Goal: Task Accomplishment & Management: Complete application form

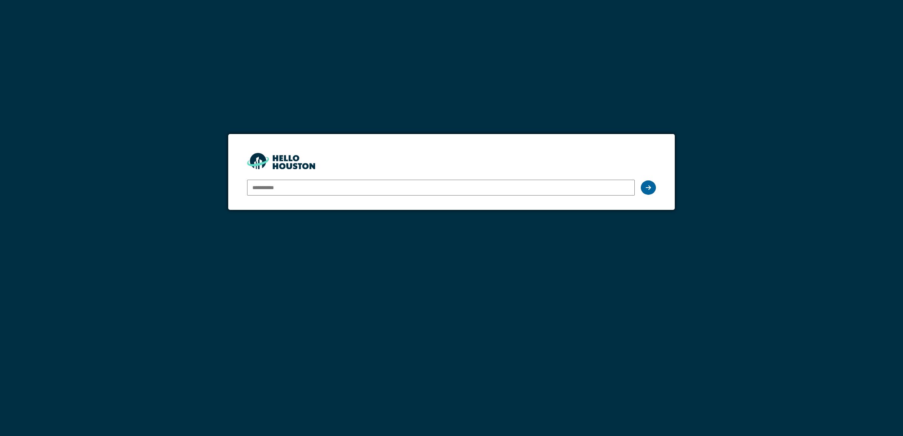
type input "**********"
click at [645, 186] on div at bounding box center [648, 188] width 15 height 14
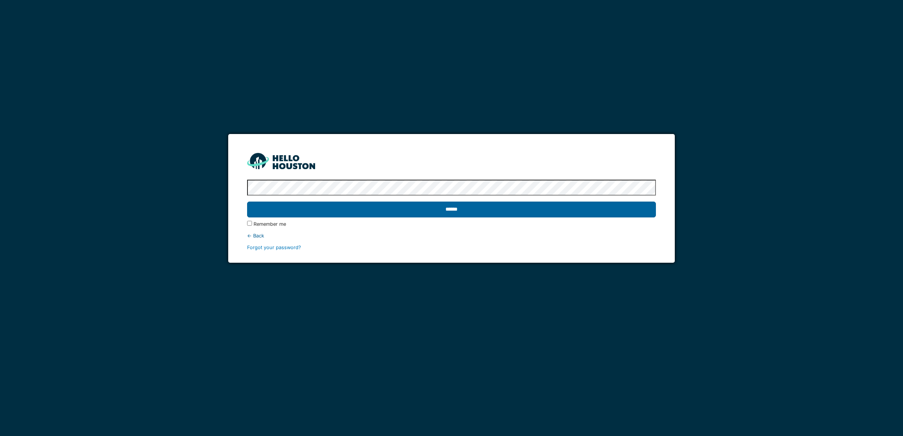
click at [473, 210] on input "******" at bounding box center [451, 210] width 409 height 16
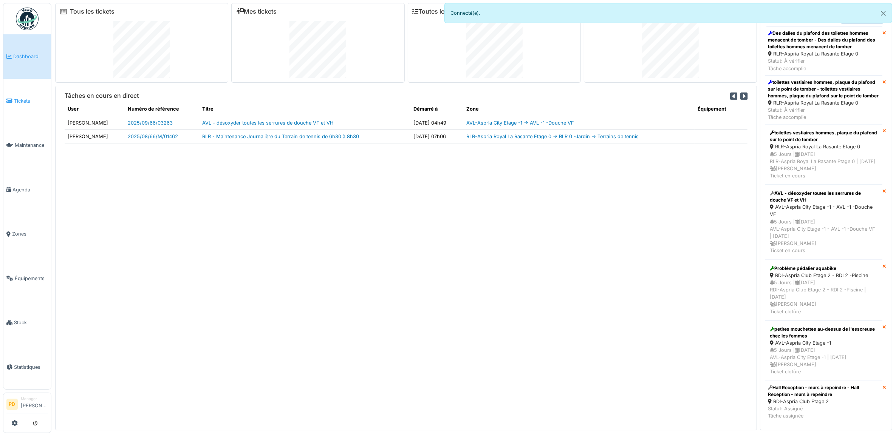
click at [25, 97] on span "Tickets" at bounding box center [31, 100] width 34 height 7
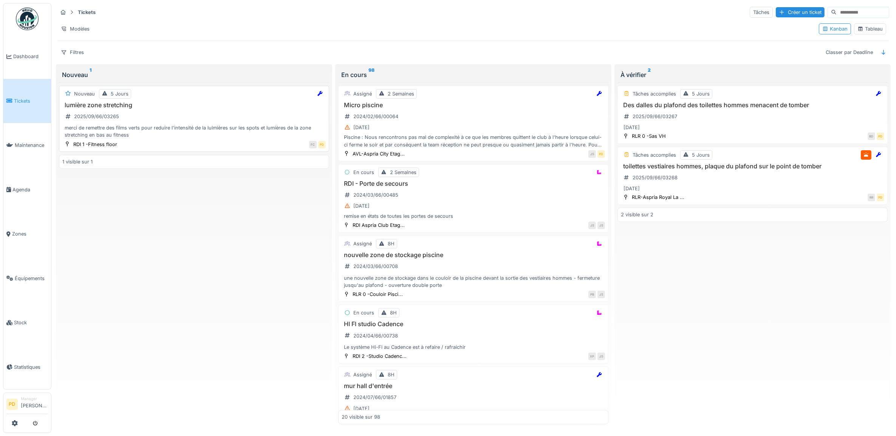
click at [210, 122] on div "lumière zone stretching 2025/09/66/03265 merci de remettre des films verts pour…" at bounding box center [193, 120] width 263 height 37
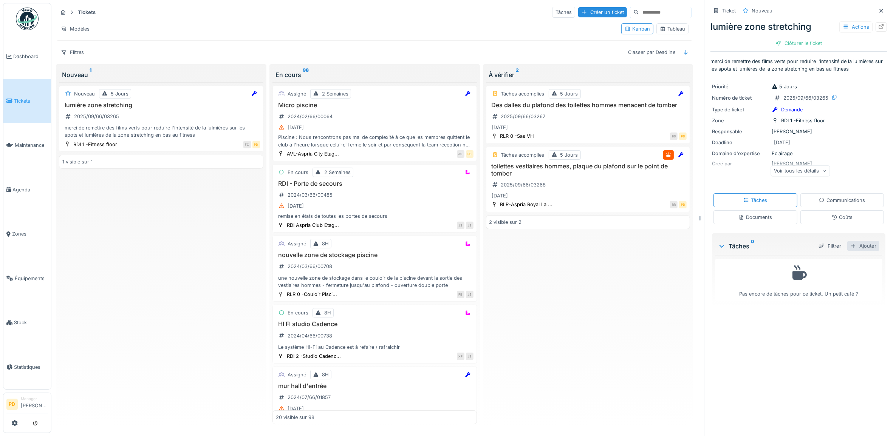
click at [856, 249] on div "Ajouter" at bounding box center [863, 246] width 32 height 10
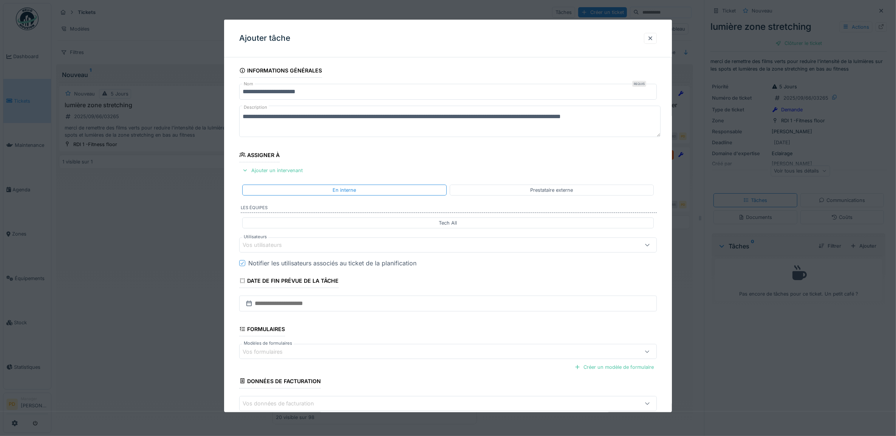
click at [277, 246] on div "Vos utilisateurs" at bounding box center [268, 245] width 50 height 8
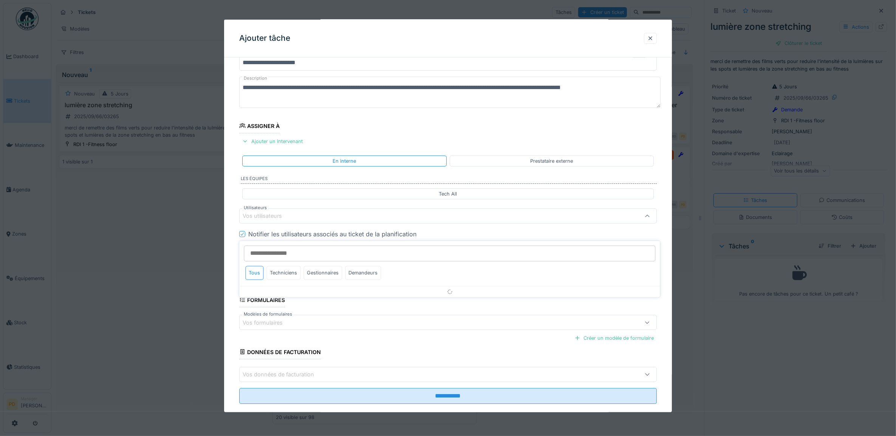
scroll to position [30, 0]
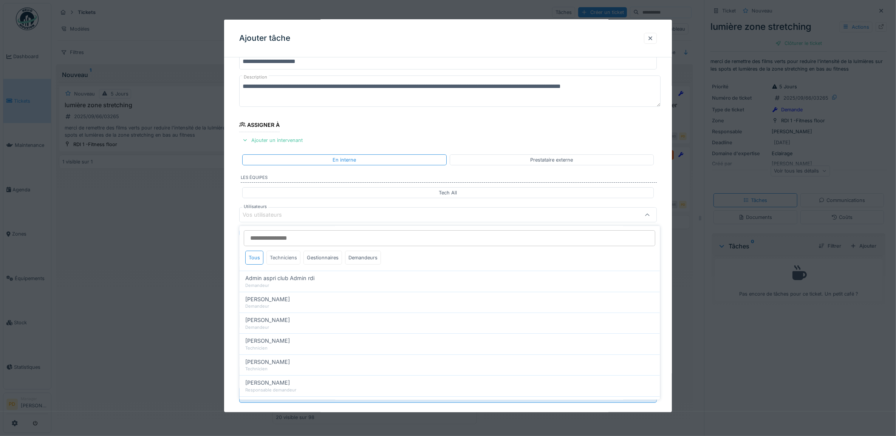
click at [291, 256] on div "Techniciens" at bounding box center [284, 258] width 34 height 14
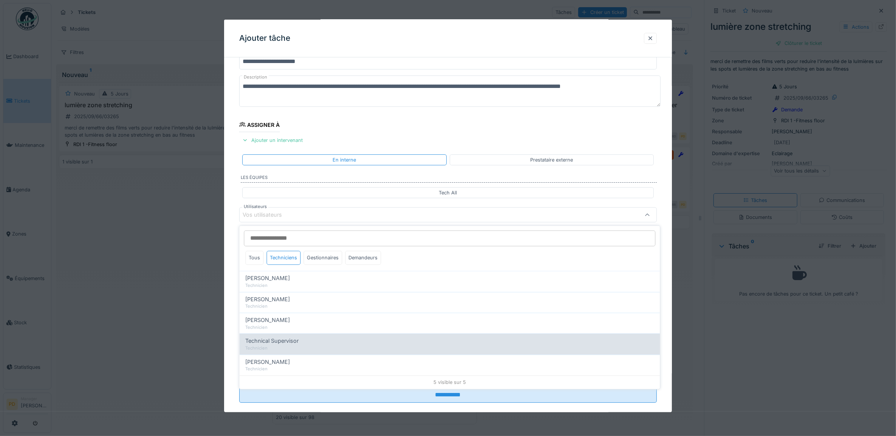
click at [285, 344] on span "Technical Supervisor" at bounding box center [272, 341] width 53 height 8
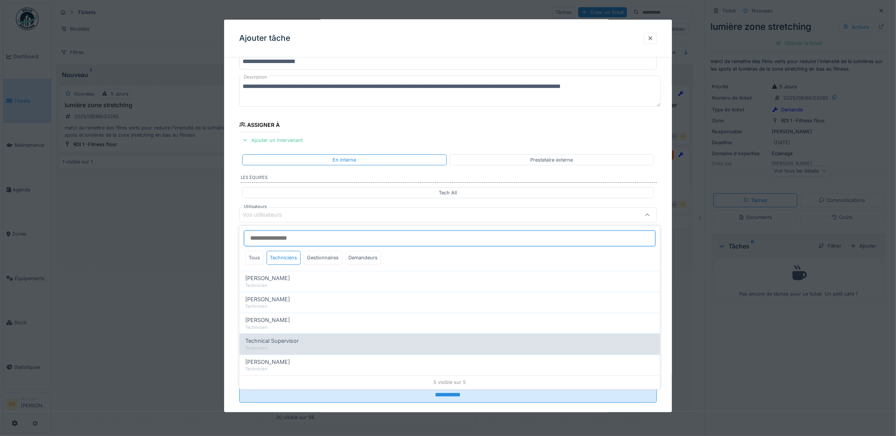
type input "****"
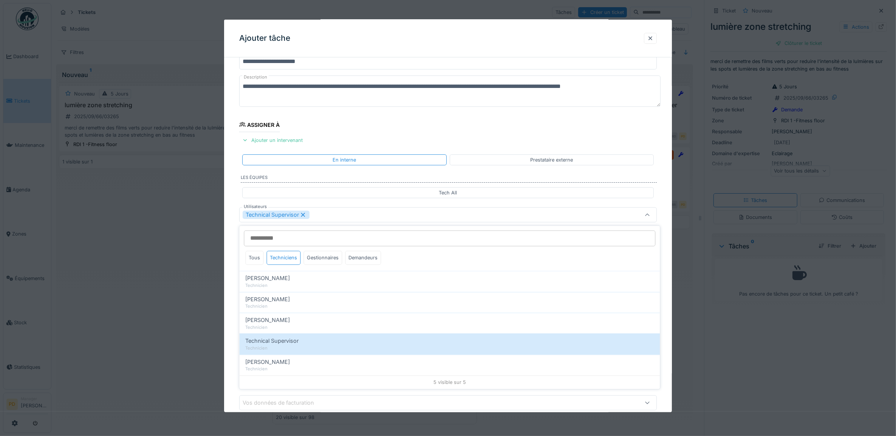
click at [232, 232] on div "**********" at bounding box center [448, 243] width 448 height 420
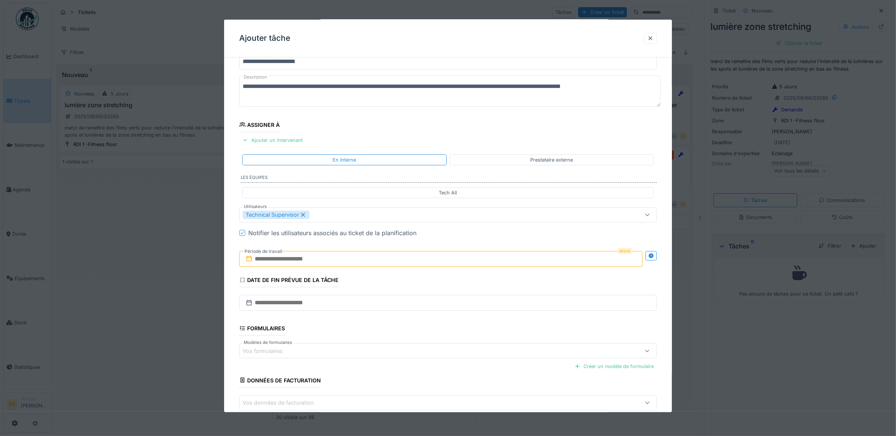
drag, startPoint x: 271, startPoint y: 261, endPoint x: 288, endPoint y: 263, distance: 17.5
click at [271, 261] on input "text" at bounding box center [440, 259] width 403 height 16
click at [451, 359] on div "29" at bounding box center [455, 358] width 10 height 10
click at [452, 359] on div "29" at bounding box center [455, 358] width 10 height 10
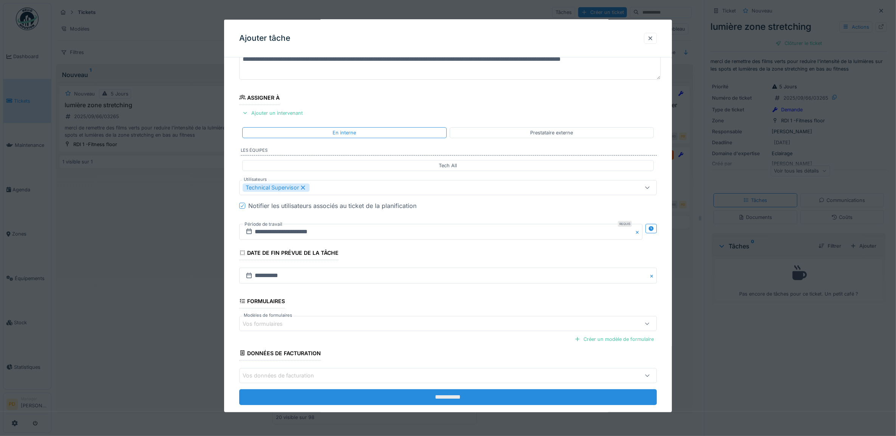
scroll to position [73, 0]
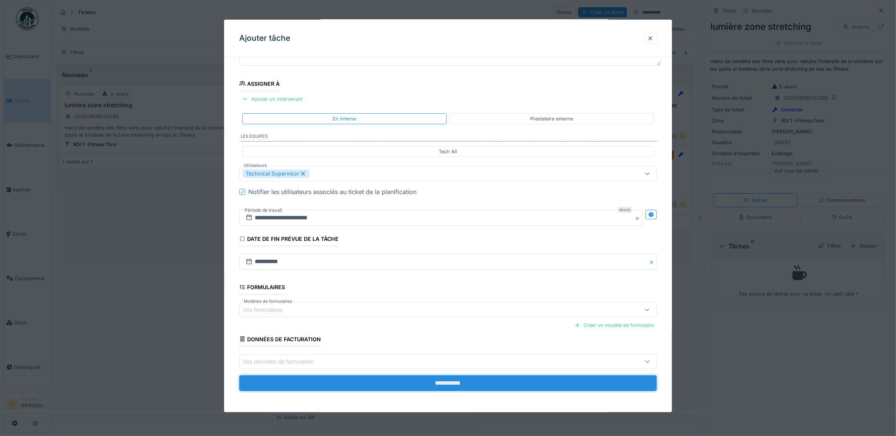
click at [445, 383] on input "**********" at bounding box center [448, 383] width 418 height 16
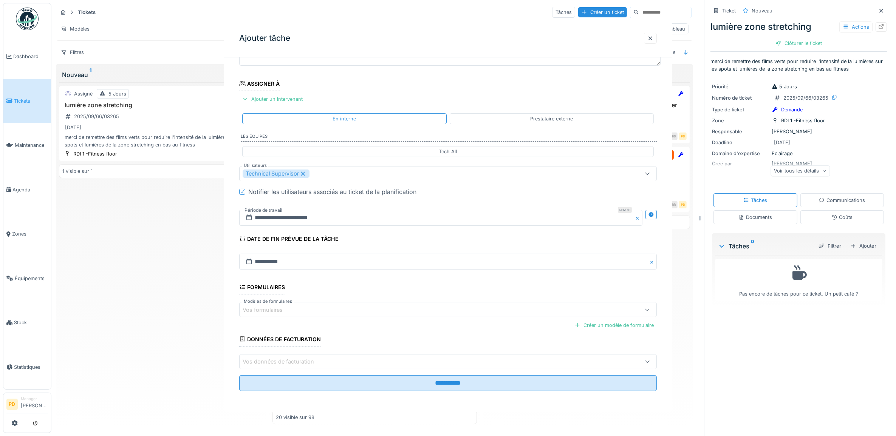
scroll to position [0, 0]
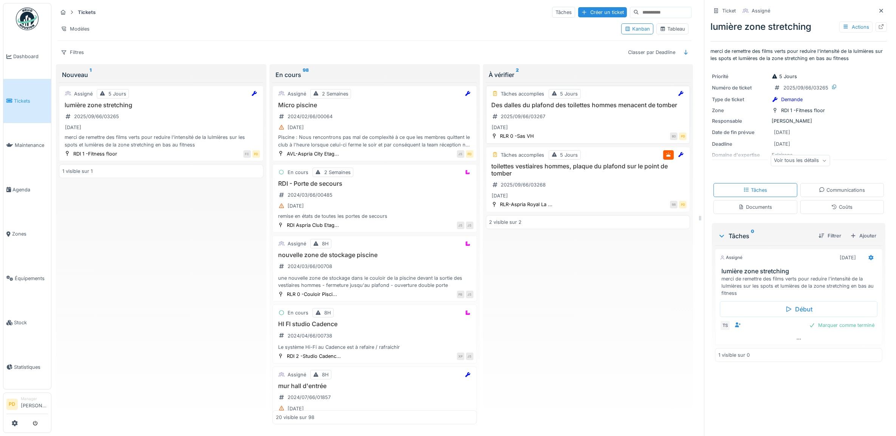
click at [622, 108] on h3 "Des dalles du plafond des toilettes hommes menacent de tomber" at bounding box center [588, 105] width 198 height 7
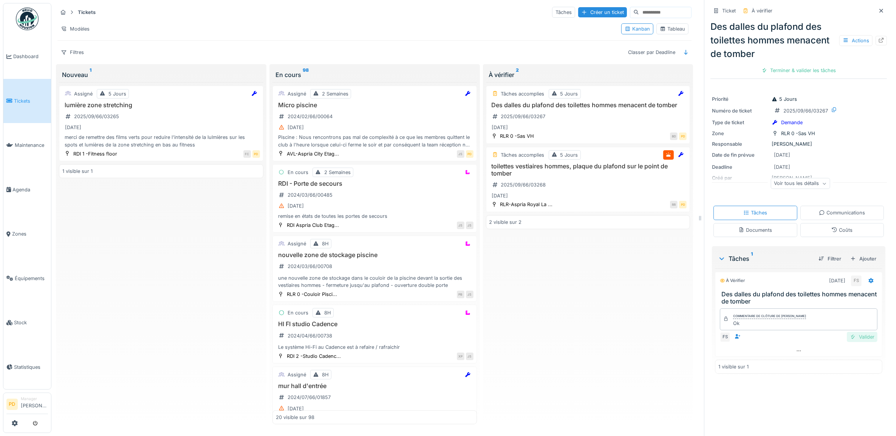
click at [851, 337] on div "Valider" at bounding box center [862, 337] width 31 height 10
click at [793, 69] on div "Clôturer le ticket" at bounding box center [798, 70] width 53 height 10
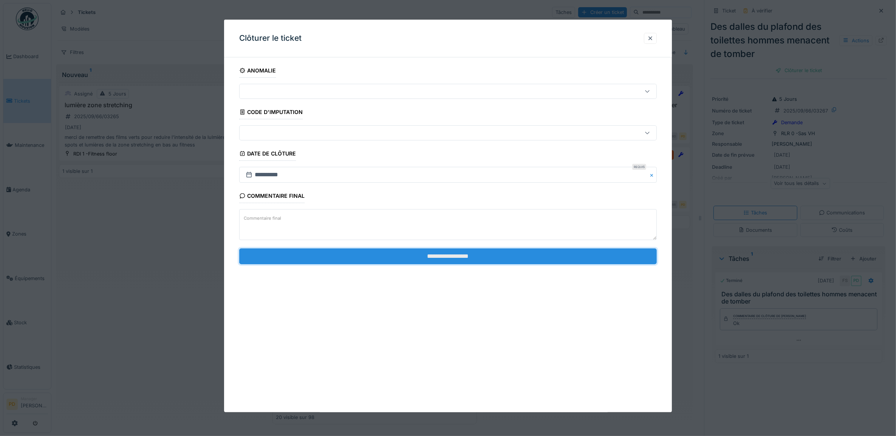
click at [532, 259] on input "**********" at bounding box center [448, 257] width 418 height 16
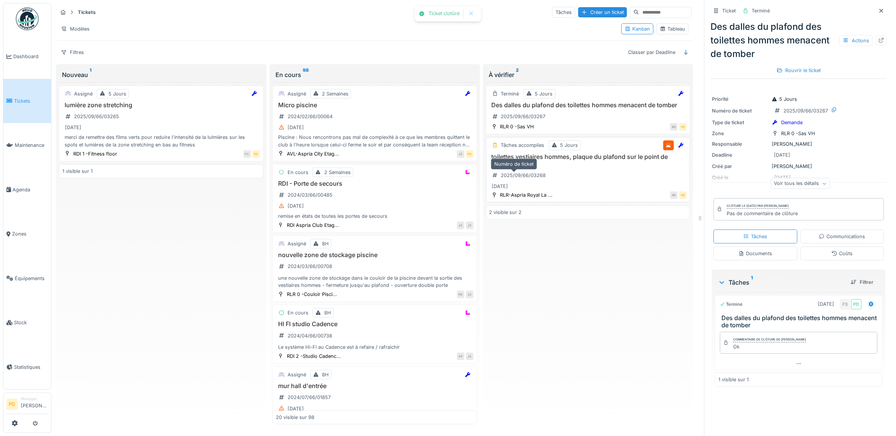
click at [537, 168] on h3 "toilettes vestiaires hommes, plaque du plafond sur le point de tomber" at bounding box center [588, 160] width 198 height 14
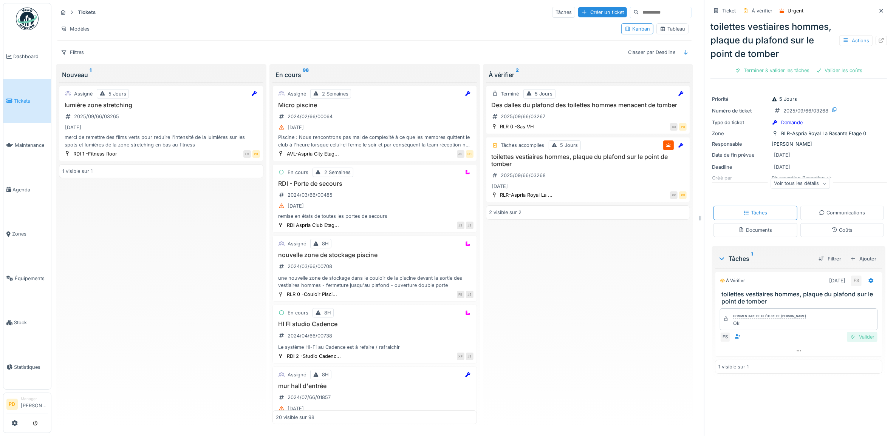
click at [847, 342] on div "Valider" at bounding box center [862, 337] width 31 height 10
click at [778, 76] on div "Valider les coûts" at bounding box center [772, 70] width 53 height 10
click at [778, 76] on div "Clôturer le ticket" at bounding box center [798, 70] width 53 height 10
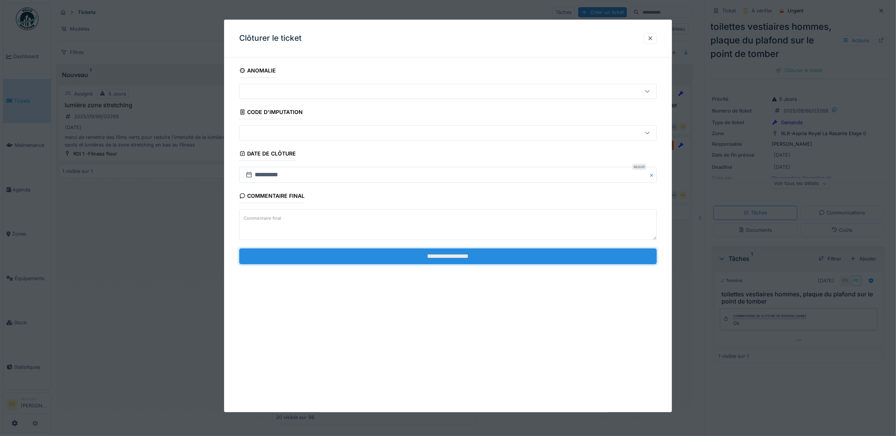
click at [519, 256] on input "**********" at bounding box center [448, 257] width 418 height 16
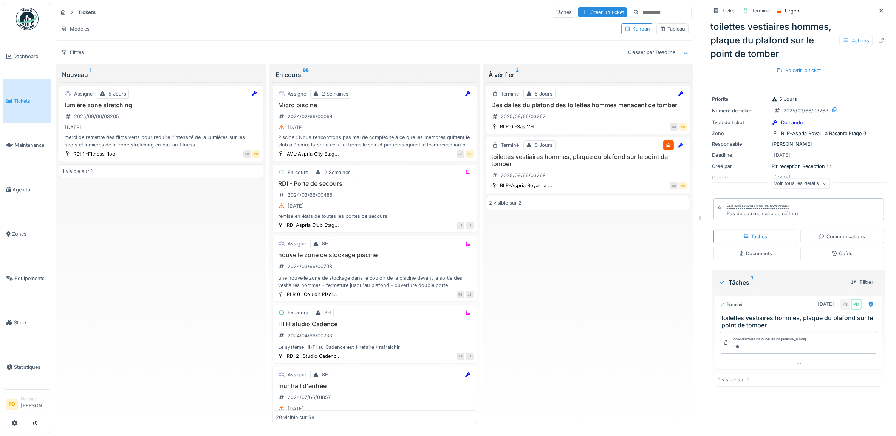
click at [15, 99] on span "Tickets" at bounding box center [31, 100] width 34 height 7
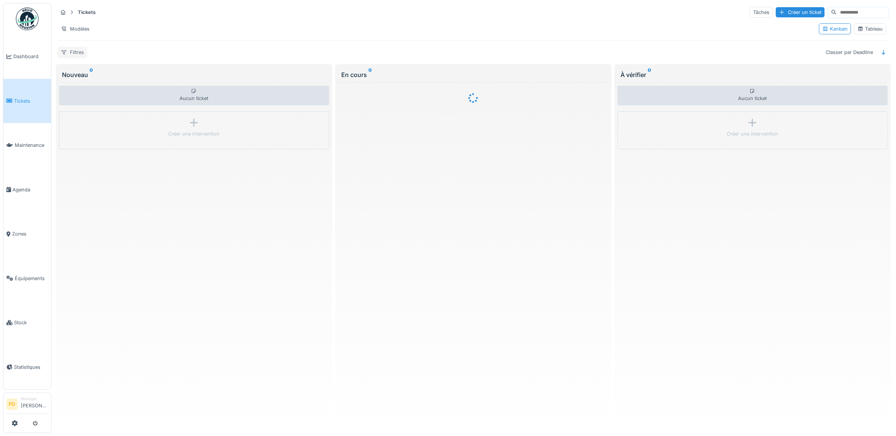
click at [78, 53] on div "Filtres" at bounding box center [72, 52] width 30 height 11
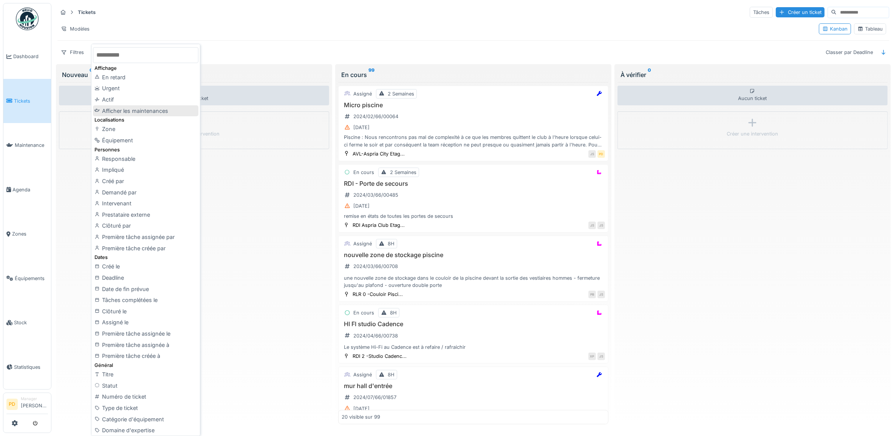
click at [151, 110] on div "Afficher les maintenances" at bounding box center [145, 110] width 105 height 11
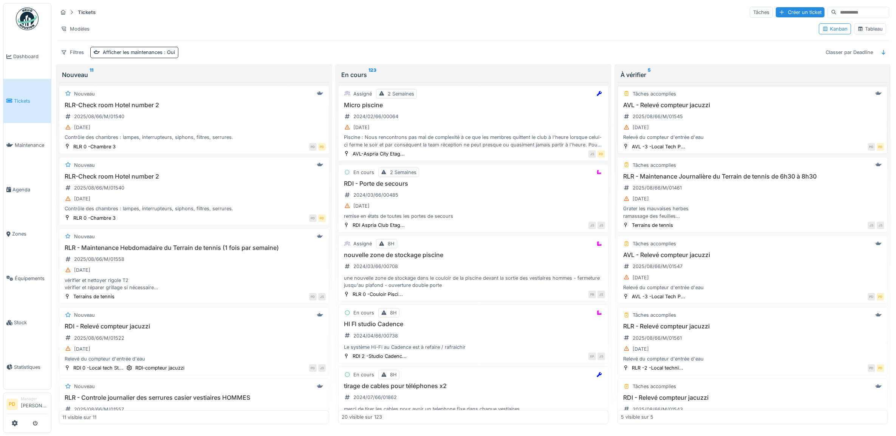
click at [752, 119] on div "AVL - Relevé compteur jacuzzi 2025/08/66/M/01545 26/08/2025 Relevé du compteur …" at bounding box center [752, 122] width 263 height 40
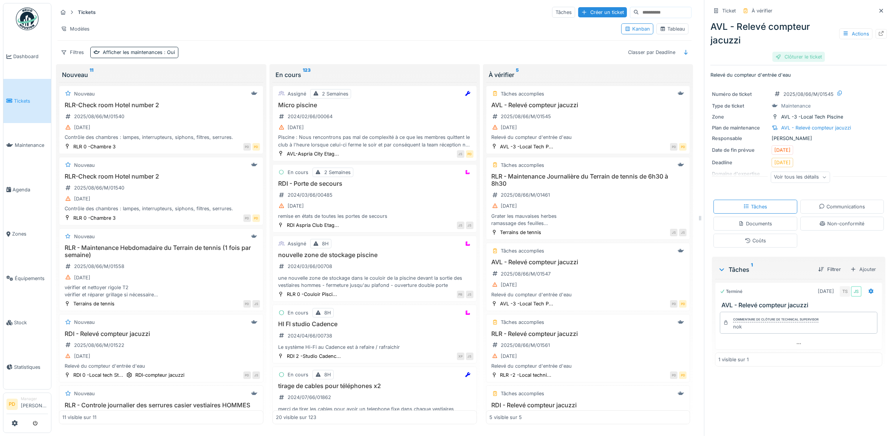
click at [785, 60] on div "Clôturer le ticket" at bounding box center [798, 57] width 53 height 10
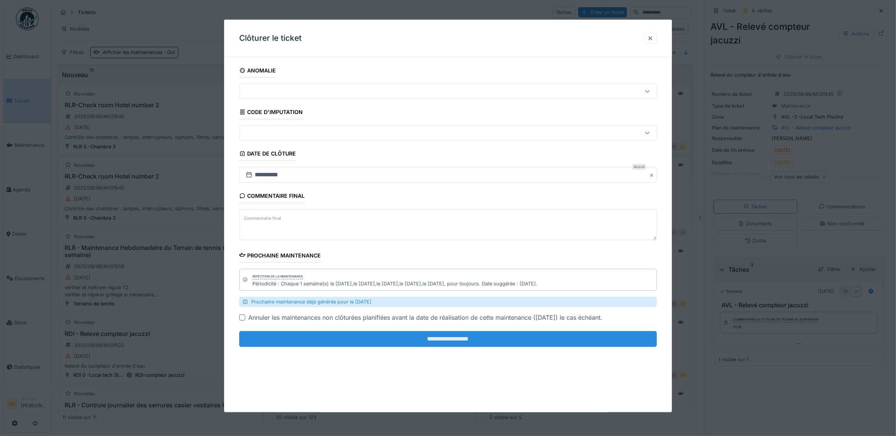
click at [570, 335] on input "**********" at bounding box center [448, 339] width 418 height 16
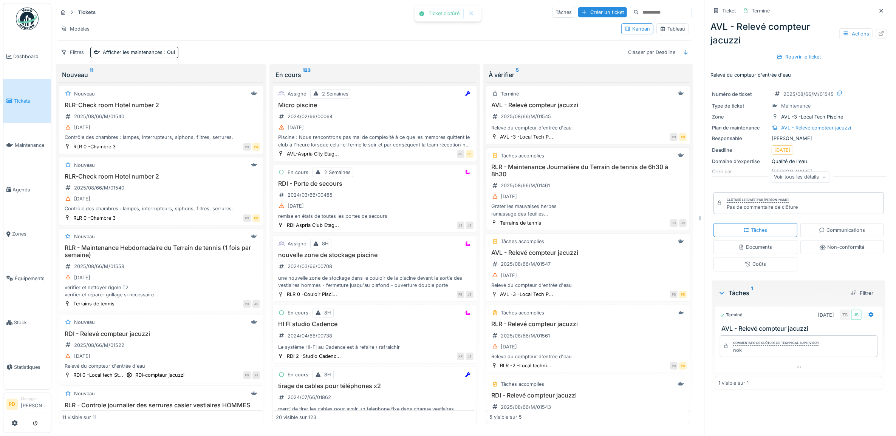
click at [645, 181] on div "RLR - Maintenance Journalière du Terrain de tennis de 6h30 à 8h30 2025/08/66/M/…" at bounding box center [588, 191] width 198 height 54
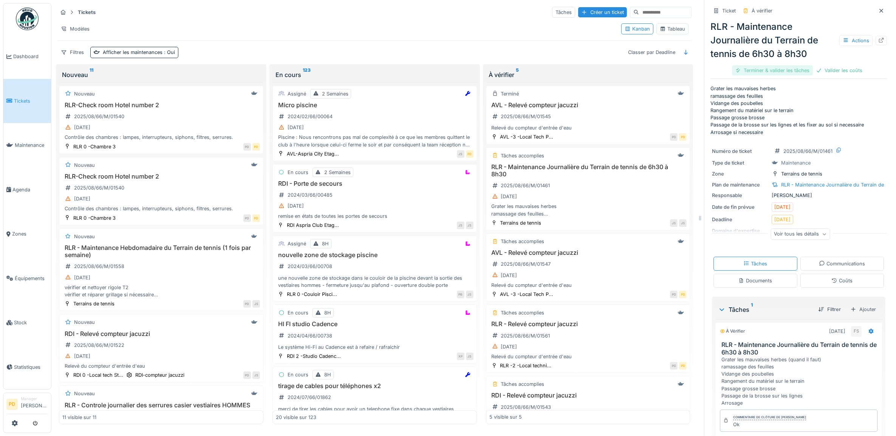
click at [788, 71] on div "Terminer & valider les tâches" at bounding box center [772, 70] width 81 height 10
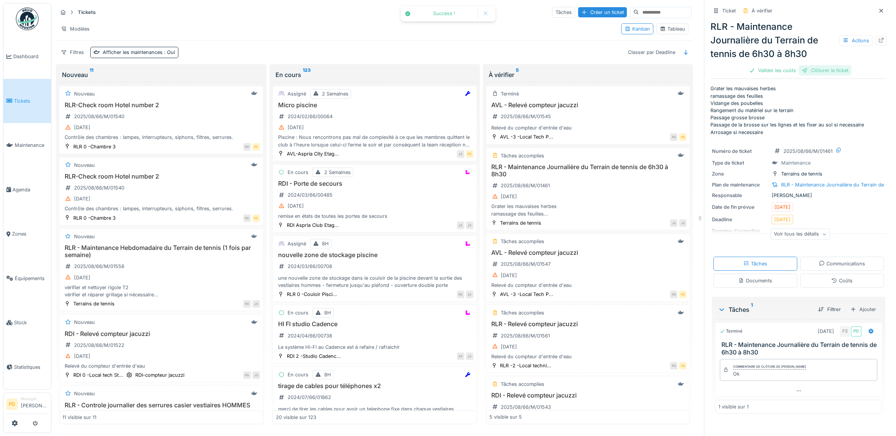
click at [816, 70] on div "Clôturer le ticket" at bounding box center [825, 70] width 53 height 10
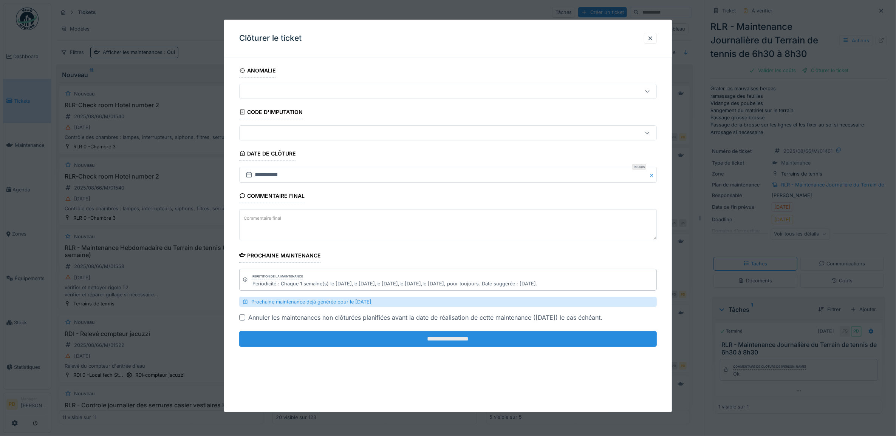
click at [559, 341] on input "**********" at bounding box center [448, 339] width 418 height 16
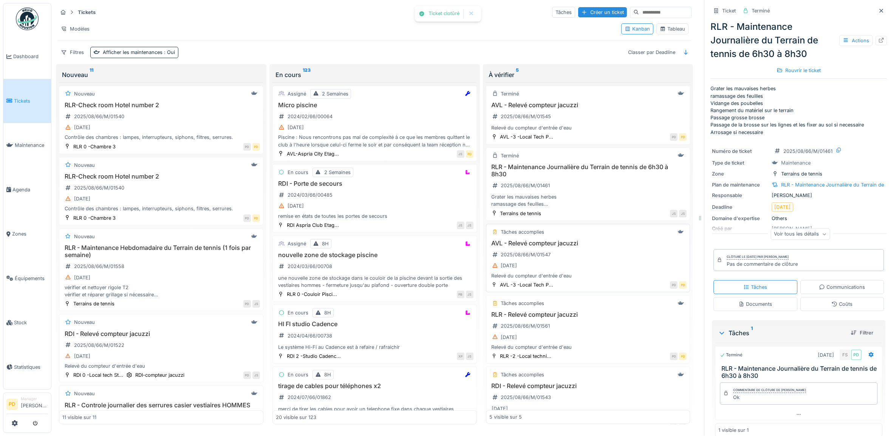
click at [603, 255] on div "AVL - Relevé compteur jacuzzi 2025/08/66/M/01547 27/08/2025 Relevé du compteur …" at bounding box center [588, 260] width 198 height 40
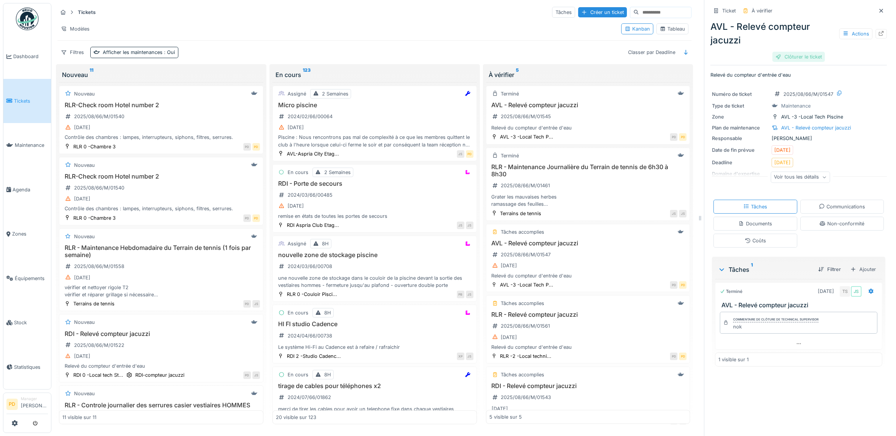
click at [785, 59] on div "Clôturer le ticket" at bounding box center [798, 57] width 53 height 10
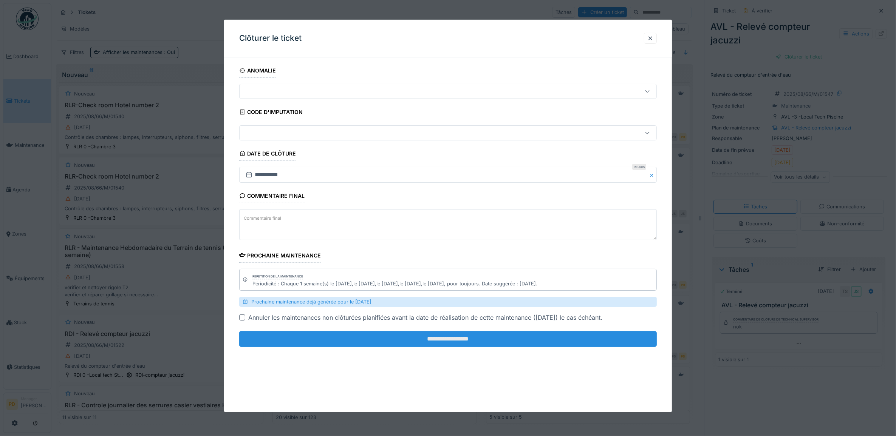
click at [577, 339] on input "**********" at bounding box center [448, 339] width 418 height 16
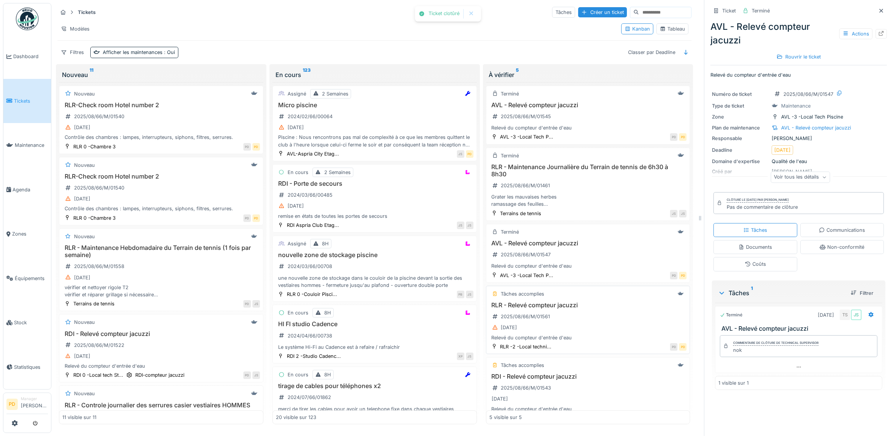
scroll to position [25, 0]
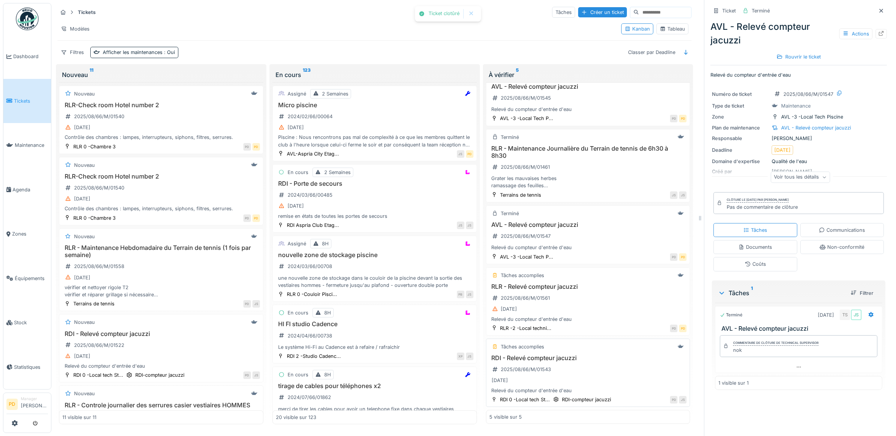
click at [587, 366] on div "RDI - Relevé compteur jacuzzi 2025/08/66/M/01543 28/08/2025 Relevé du compteur …" at bounding box center [588, 375] width 198 height 40
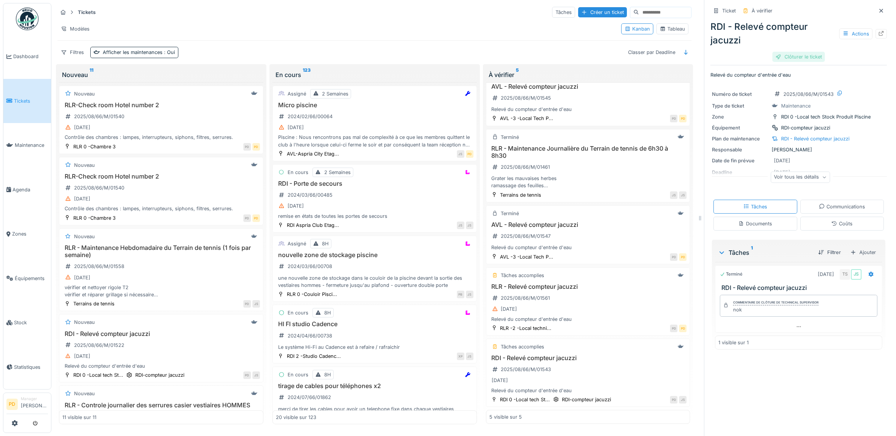
click at [789, 57] on div "Clôturer le ticket" at bounding box center [798, 57] width 53 height 10
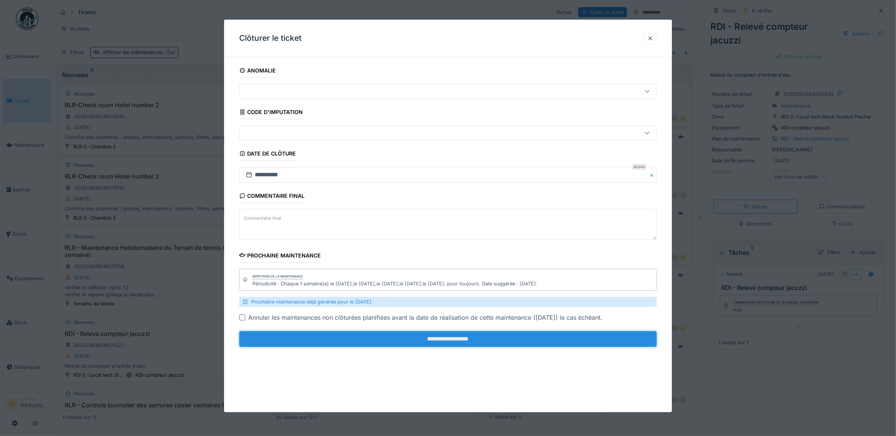
click at [559, 343] on input "**********" at bounding box center [448, 339] width 418 height 16
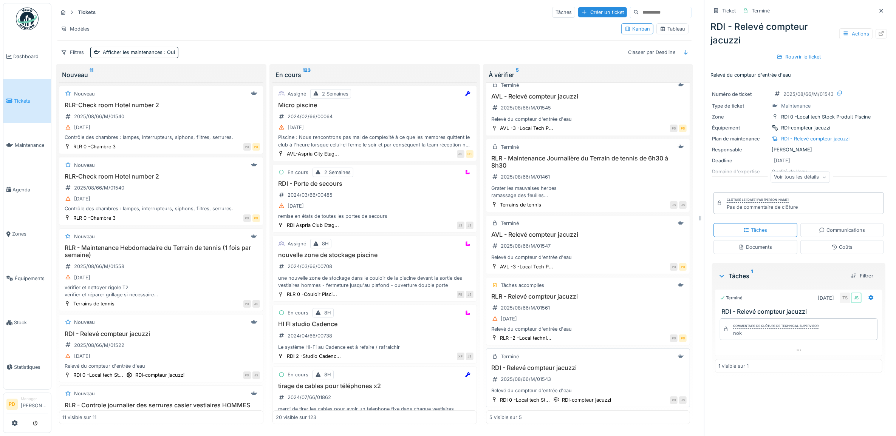
scroll to position [7, 0]
click at [26, 95] on link "Tickets" at bounding box center [27, 101] width 48 height 45
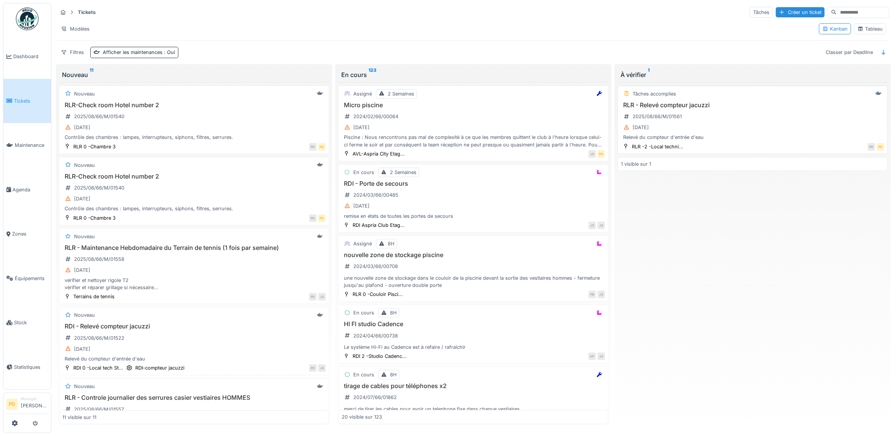
click at [742, 127] on div "[DATE]" at bounding box center [752, 127] width 263 height 9
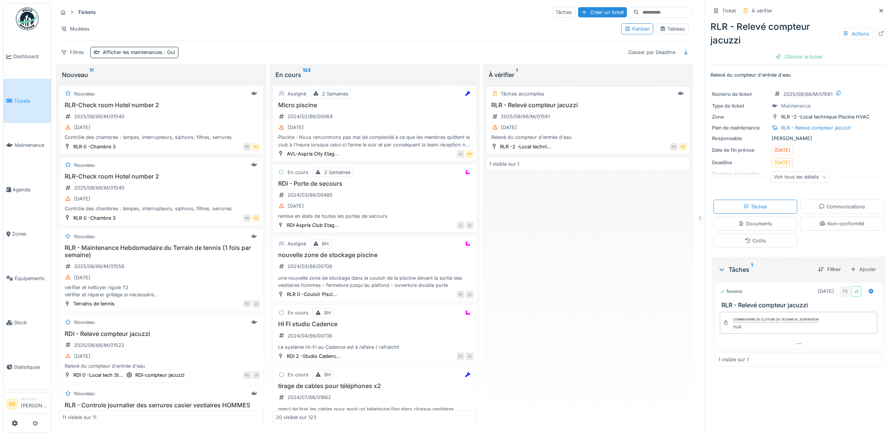
click at [609, 121] on div "RLR - Relevé compteur jacuzzi 2025/08/66/M/01561 27/08/2025 Relevé du compteur …" at bounding box center [588, 122] width 198 height 40
click at [779, 59] on div "Clôturer le ticket" at bounding box center [798, 57] width 53 height 10
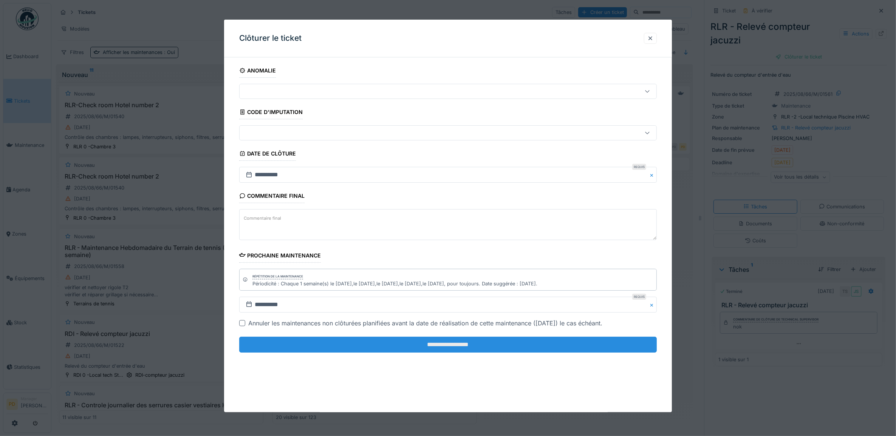
click at [546, 344] on input "**********" at bounding box center [448, 345] width 418 height 16
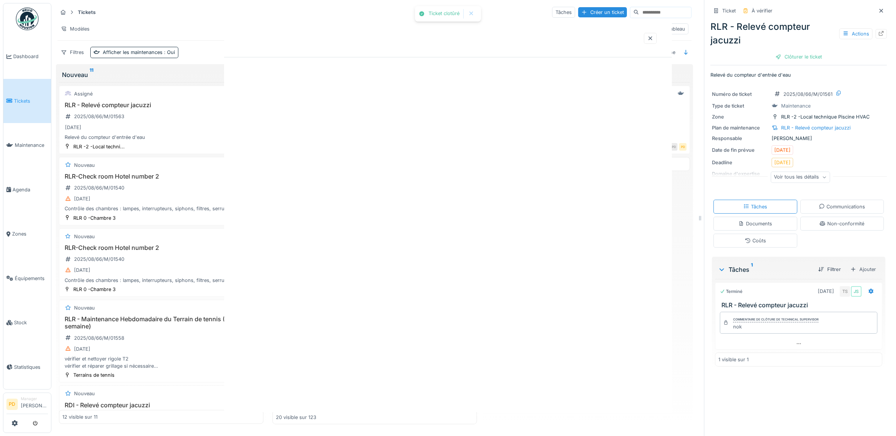
click at [460, 346] on div "Ticket clotûré Annuler Tickets Tâches Créer un ticket Modèles Kanban Tableau Fi…" at bounding box center [473, 218] width 844 height 436
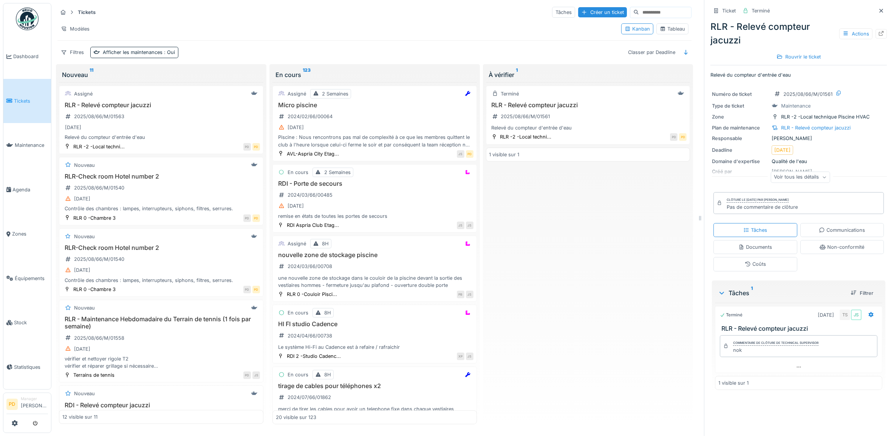
click at [27, 102] on span "Tickets" at bounding box center [31, 100] width 34 height 7
click at [26, 100] on span "Tickets" at bounding box center [31, 100] width 34 height 7
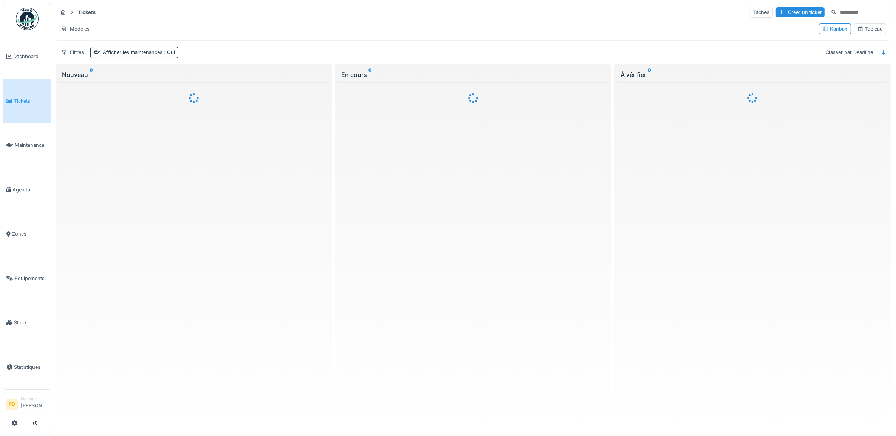
click at [127, 52] on div "Afficher les maintenances : Oui" at bounding box center [139, 52] width 72 height 7
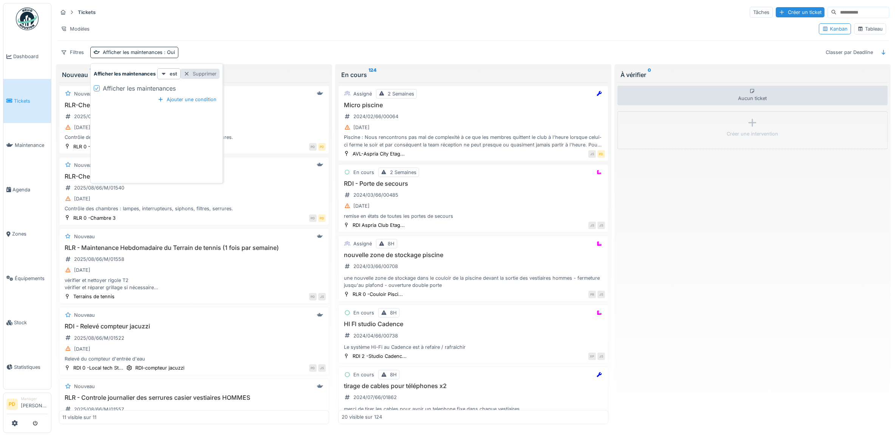
click at [212, 73] on div "Supprimer" at bounding box center [200, 74] width 39 height 10
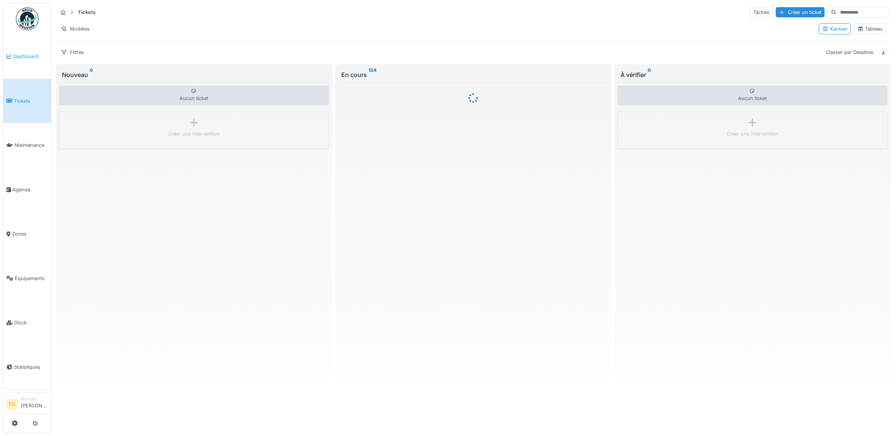
click at [13, 56] on span "Dashboard" at bounding box center [30, 56] width 35 height 7
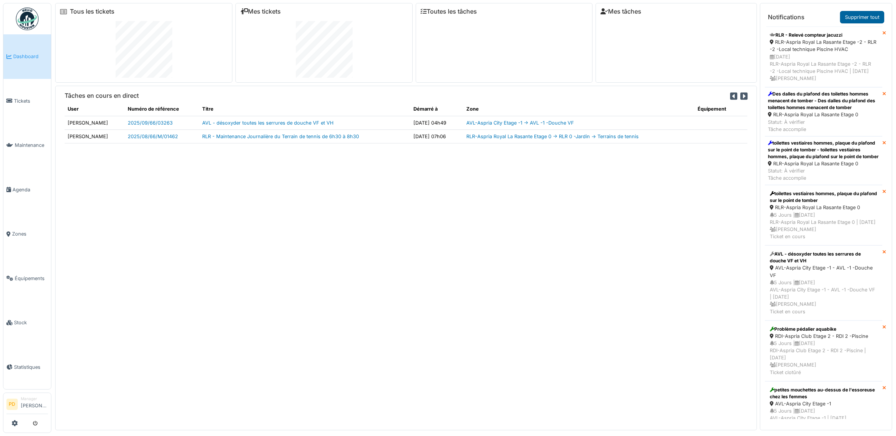
click at [868, 16] on link "Supprimer tout" at bounding box center [862, 17] width 44 height 12
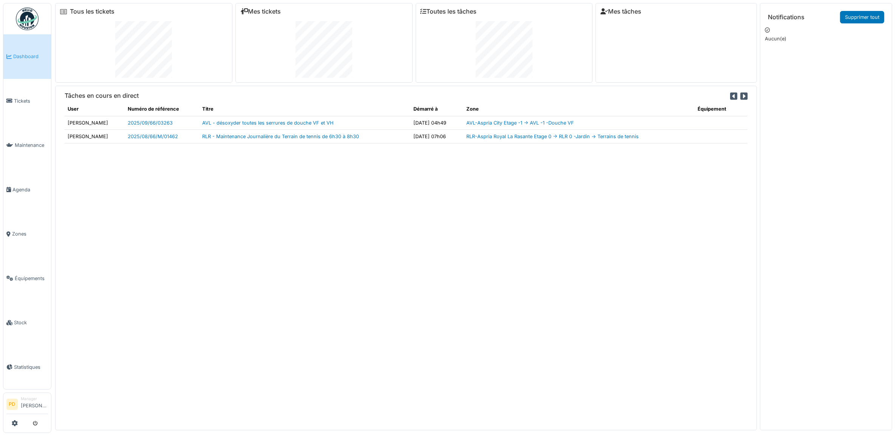
click at [868, 16] on link "Supprimer tout" at bounding box center [862, 17] width 44 height 12
click at [29, 97] on span "Tickets" at bounding box center [31, 100] width 34 height 7
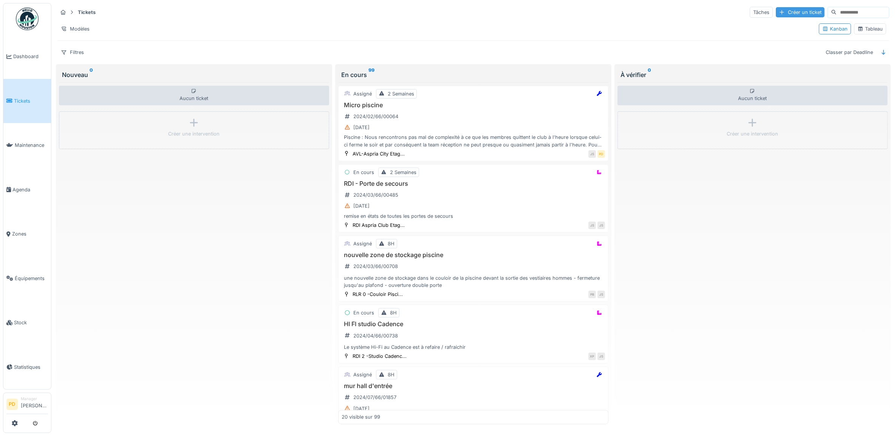
click at [794, 10] on div "Créer un ticket" at bounding box center [800, 12] width 49 height 10
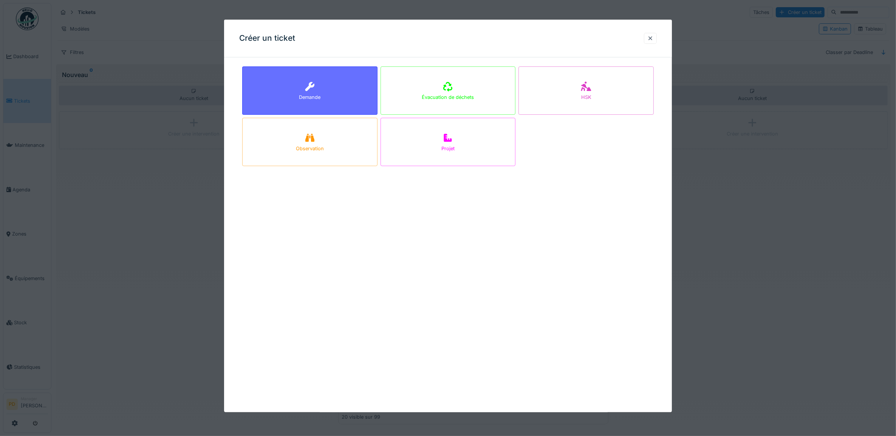
click at [307, 97] on div "Demande" at bounding box center [310, 97] width 22 height 7
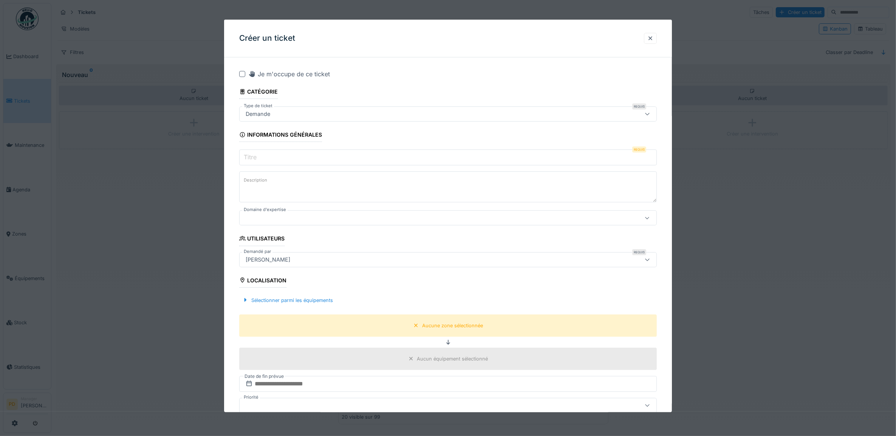
click at [291, 157] on input "Titre" at bounding box center [448, 158] width 418 height 16
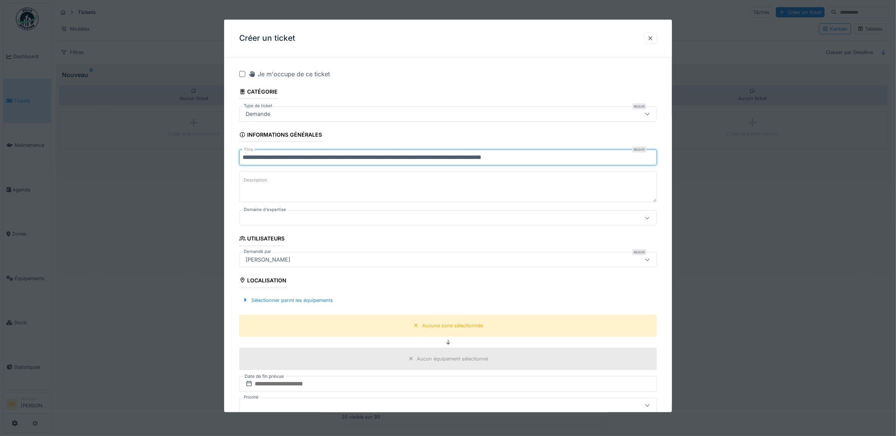
click at [390, 158] on input "**********" at bounding box center [448, 158] width 418 height 16
click at [391, 158] on input "**********" at bounding box center [448, 158] width 418 height 16
click at [393, 162] on input "**********" at bounding box center [448, 158] width 418 height 16
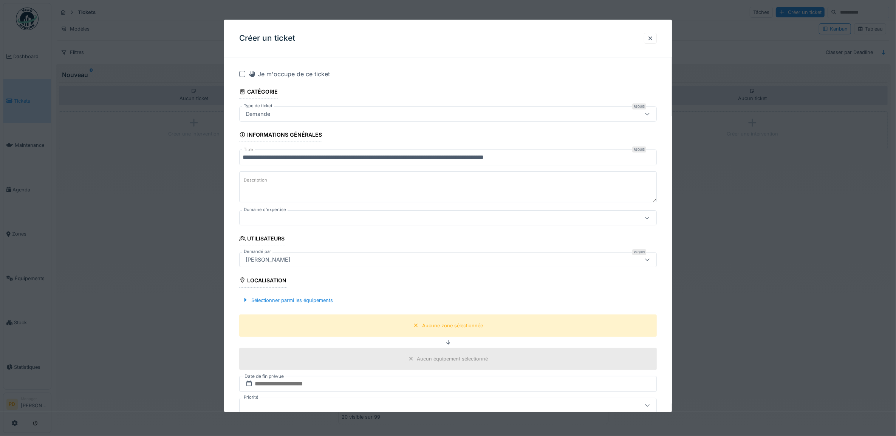
drag, startPoint x: 347, startPoint y: 156, endPoint x: 341, endPoint y: 181, distance: 26.0
click at [341, 181] on textarea "Description" at bounding box center [448, 186] width 418 height 31
click at [348, 157] on input "**********" at bounding box center [448, 158] width 418 height 16
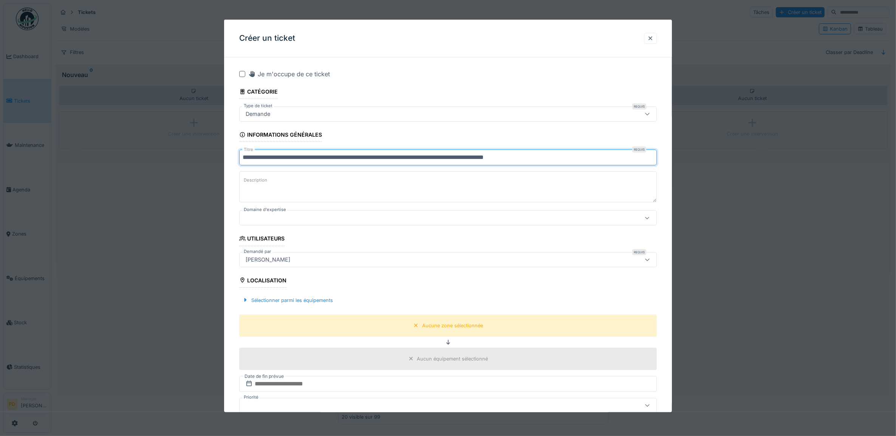
click at [344, 159] on input "**********" at bounding box center [448, 158] width 418 height 16
type input "**********"
click at [299, 222] on div at bounding box center [425, 218] width 364 height 8
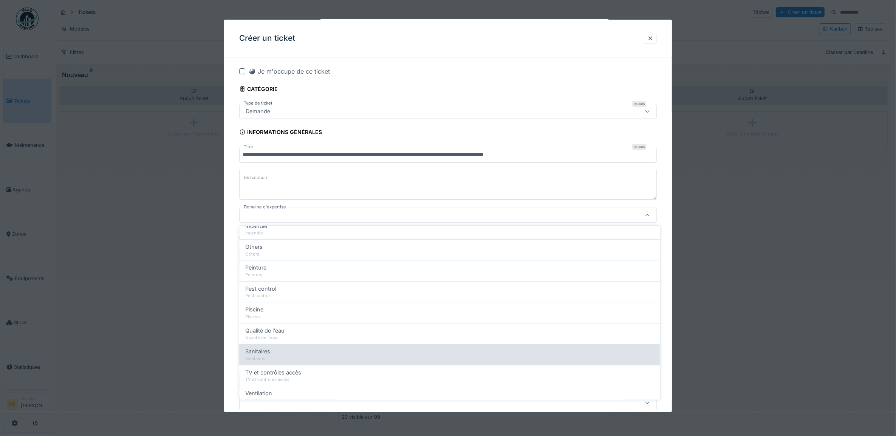
scroll to position [258, 0]
click at [286, 355] on span "TV et contrôles accès" at bounding box center [274, 352] width 56 height 8
type input "***"
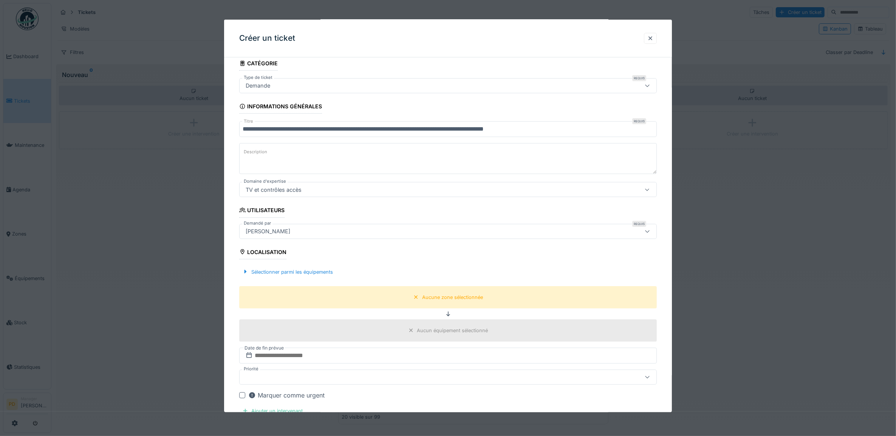
scroll to position [50, 0]
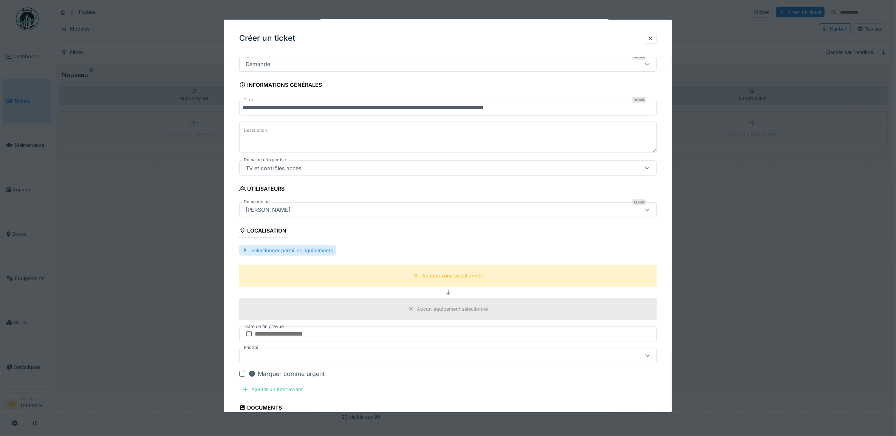
click at [316, 252] on div "Sélectionner parmi les équipements" at bounding box center [287, 251] width 97 height 10
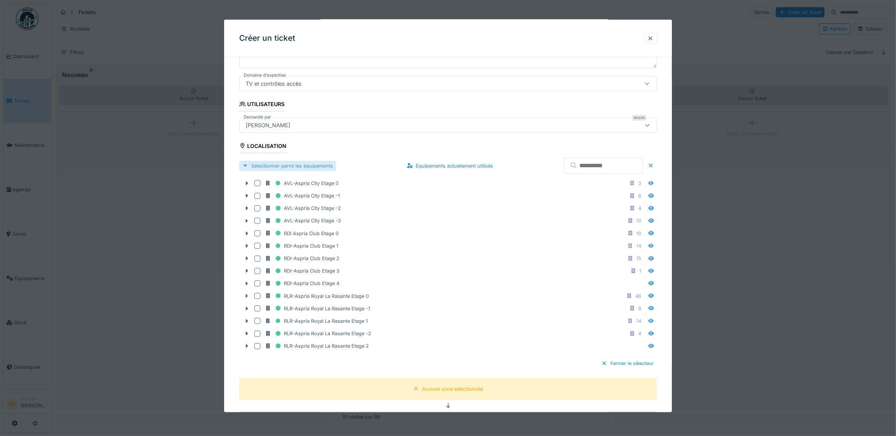
scroll to position [192, 0]
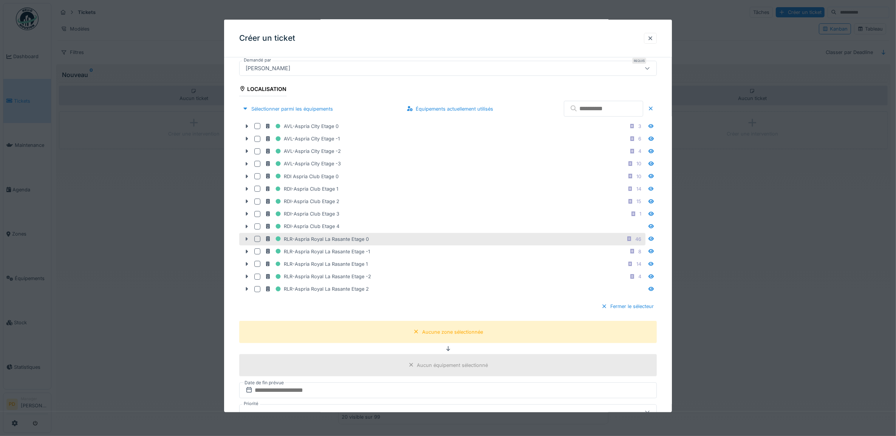
click at [247, 240] on icon at bounding box center [247, 239] width 6 height 5
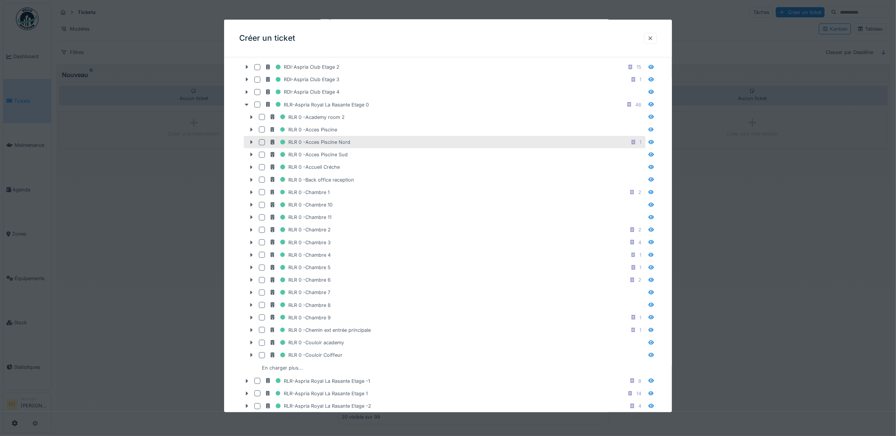
scroll to position [333, 0]
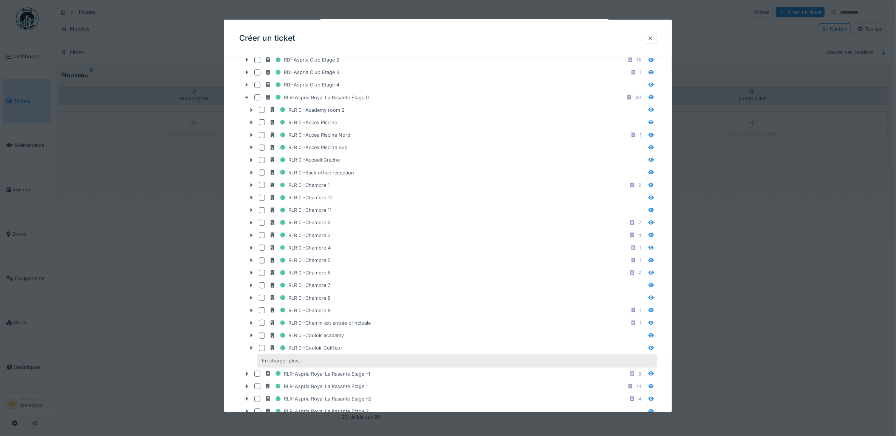
click at [265, 365] on div "En charger plus…" at bounding box center [282, 361] width 47 height 10
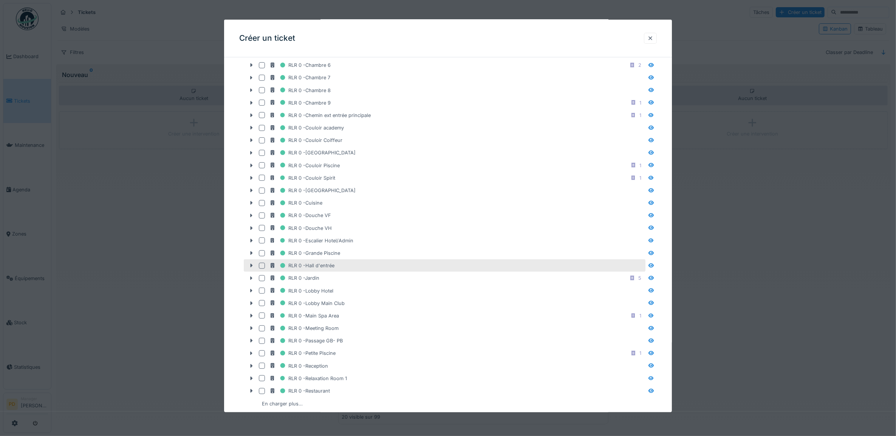
scroll to position [569, 0]
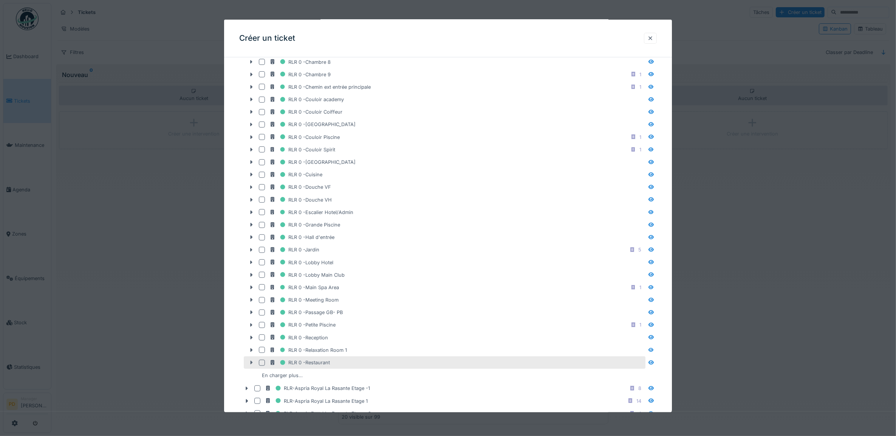
click at [252, 365] on icon at bounding box center [251, 362] width 6 height 5
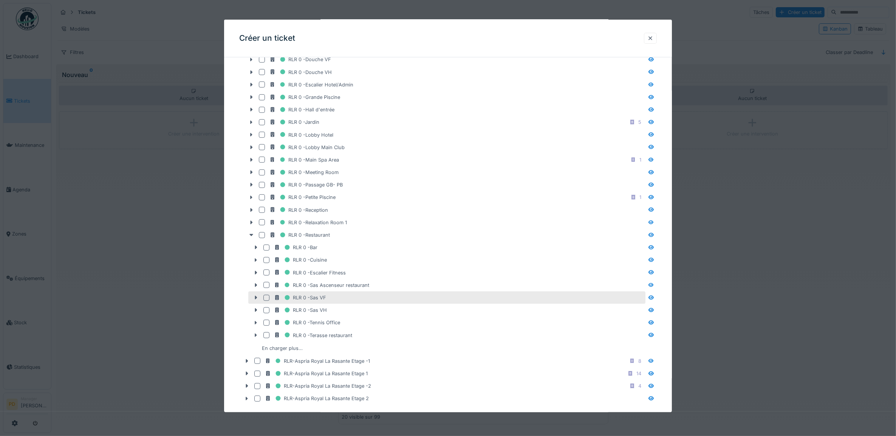
scroll to position [711, 0]
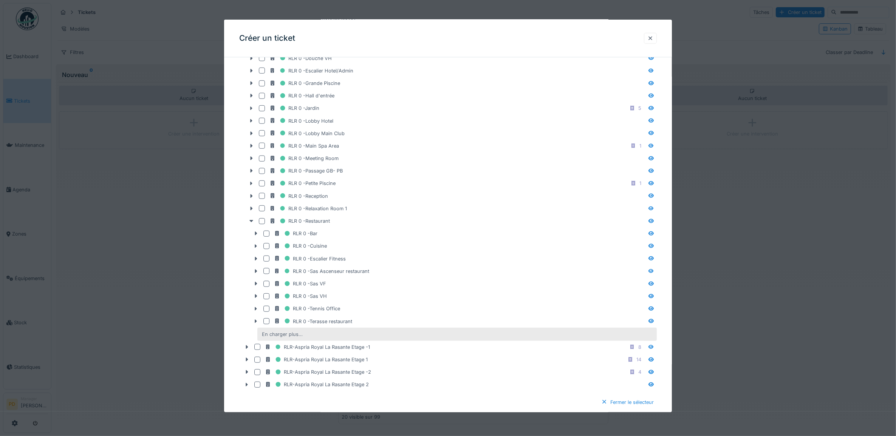
click at [297, 340] on div "En charger plus…" at bounding box center [282, 334] width 47 height 10
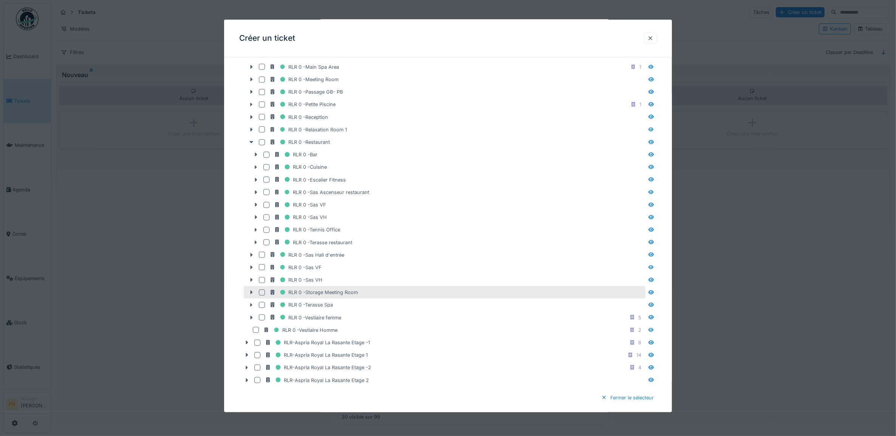
scroll to position [805, 0]
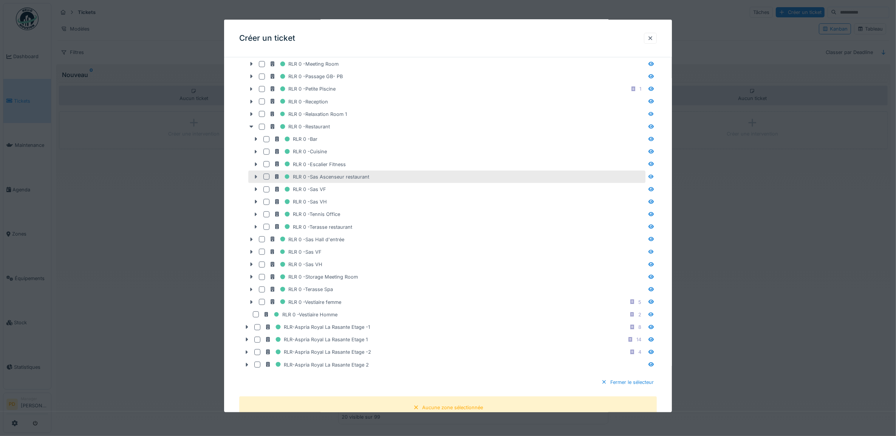
click at [254, 179] on icon at bounding box center [256, 177] width 6 height 5
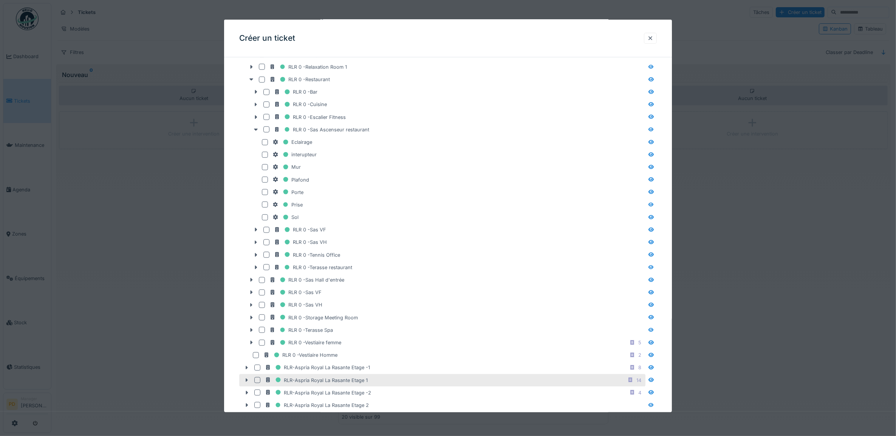
scroll to position [758, 0]
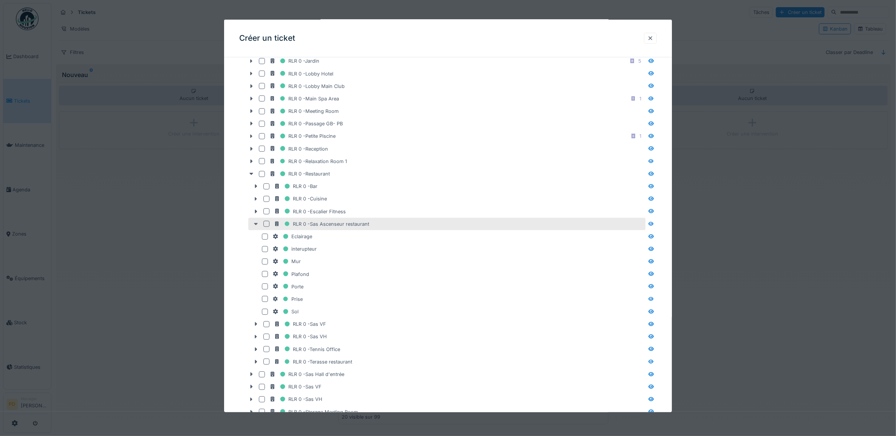
click at [257, 226] on icon at bounding box center [256, 224] width 4 height 2
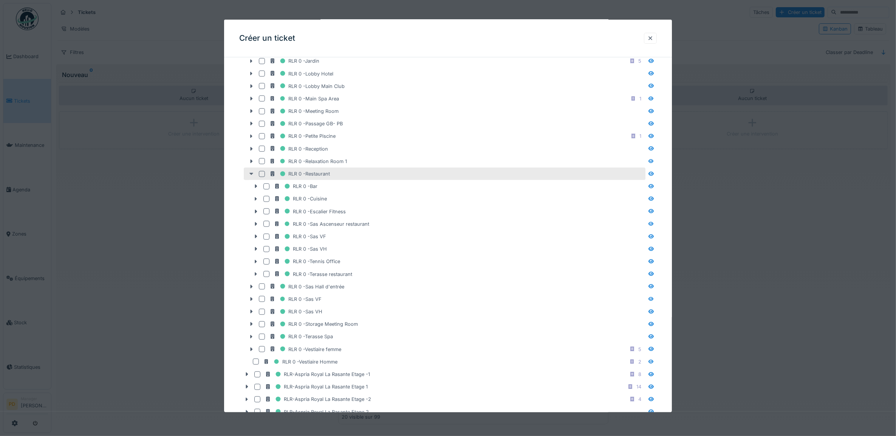
click at [247, 178] on div at bounding box center [251, 174] width 12 height 8
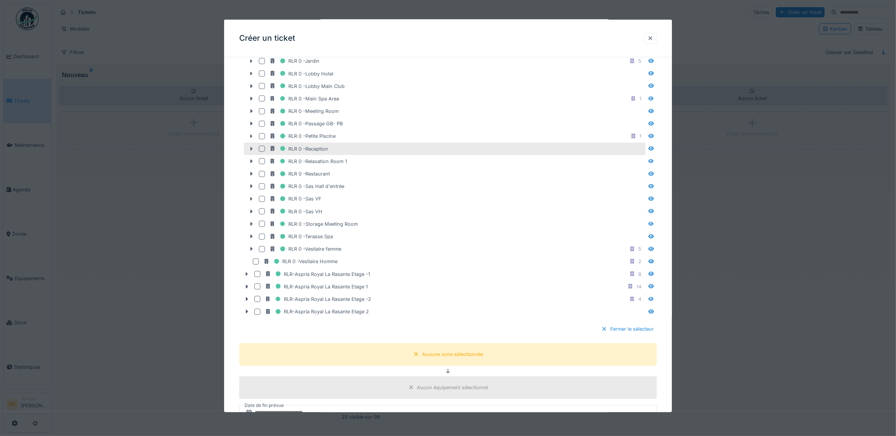
click at [250, 153] on div at bounding box center [251, 149] width 12 height 8
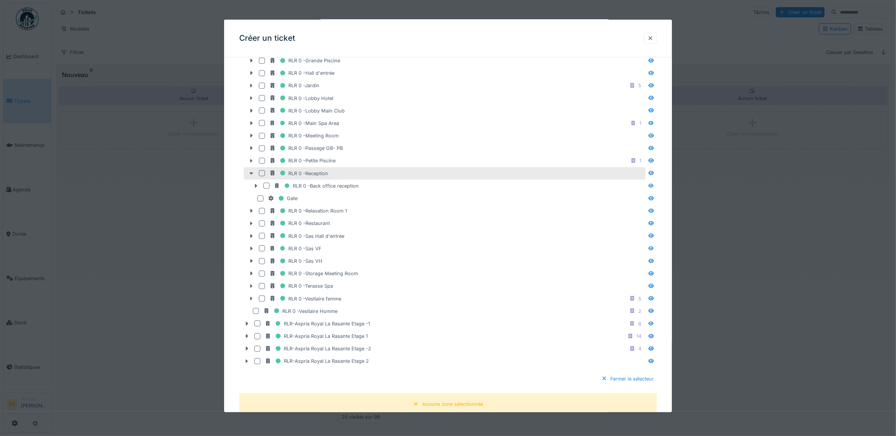
scroll to position [711, 0]
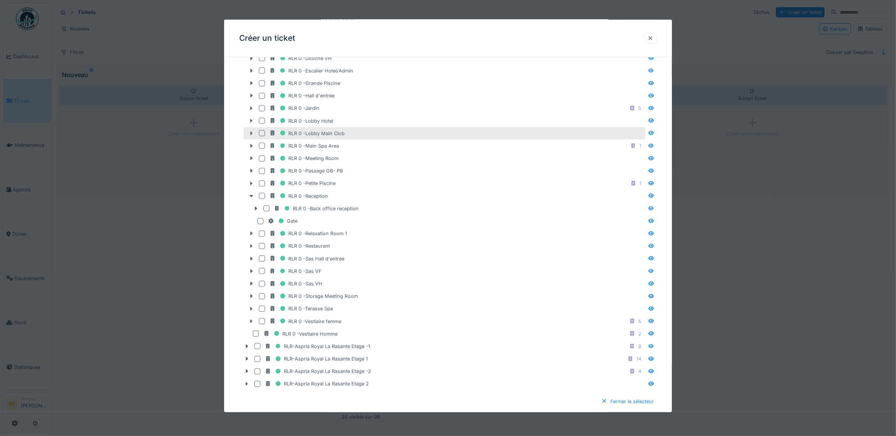
click at [252, 135] on icon at bounding box center [251, 133] width 2 height 4
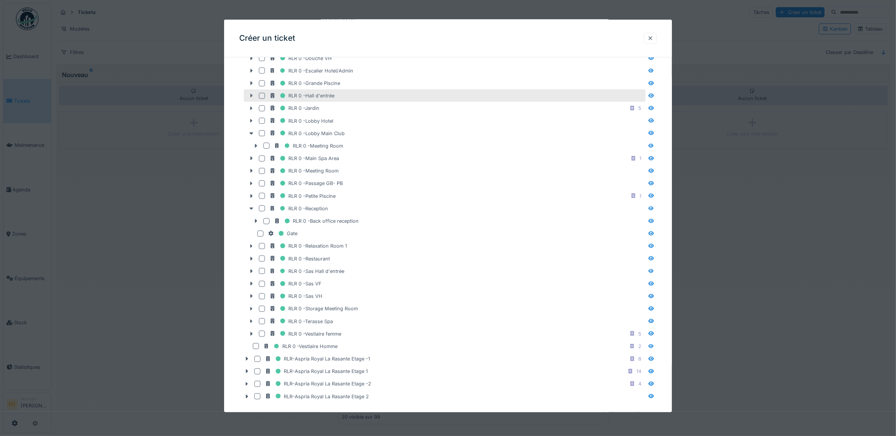
click at [252, 100] on div at bounding box center [251, 96] width 12 height 8
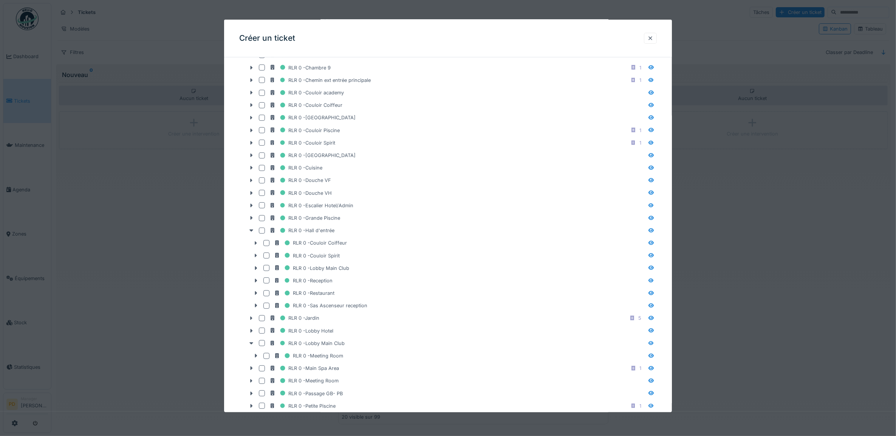
scroll to position [616, 0]
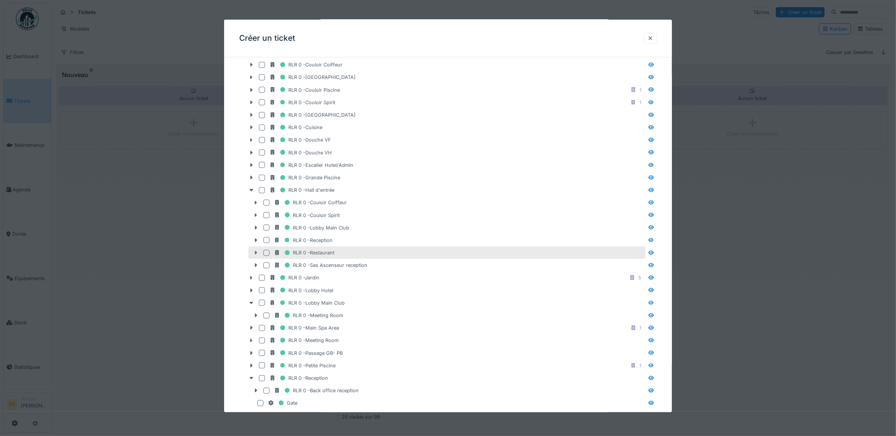
click at [257, 255] on icon at bounding box center [256, 252] width 6 height 5
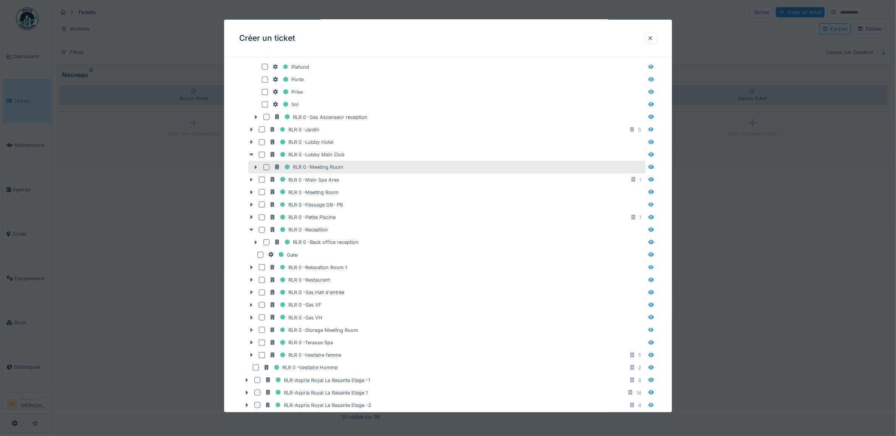
scroll to position [900, 0]
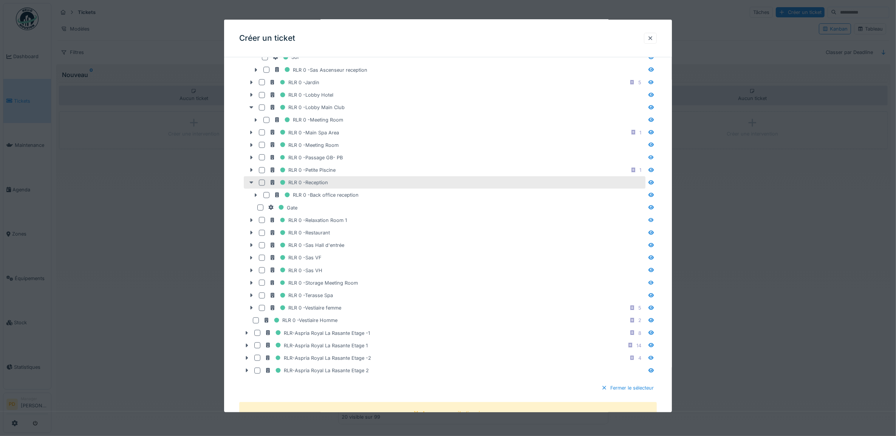
click at [249, 185] on icon at bounding box center [251, 182] width 6 height 5
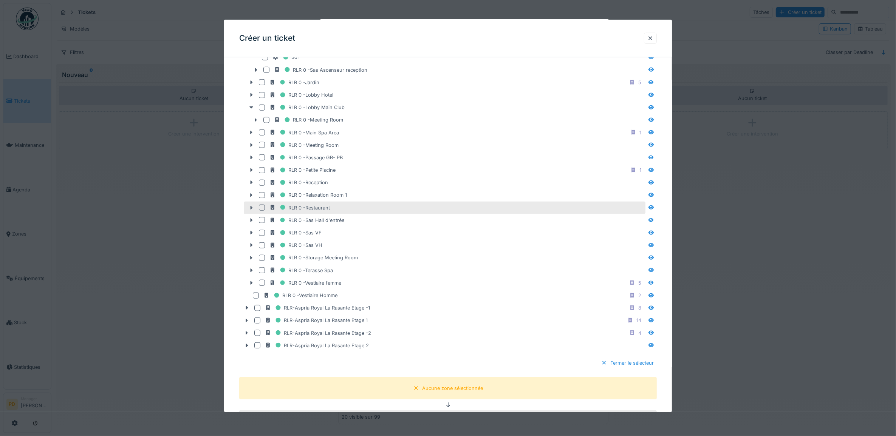
click at [252, 210] on icon at bounding box center [251, 208] width 2 height 4
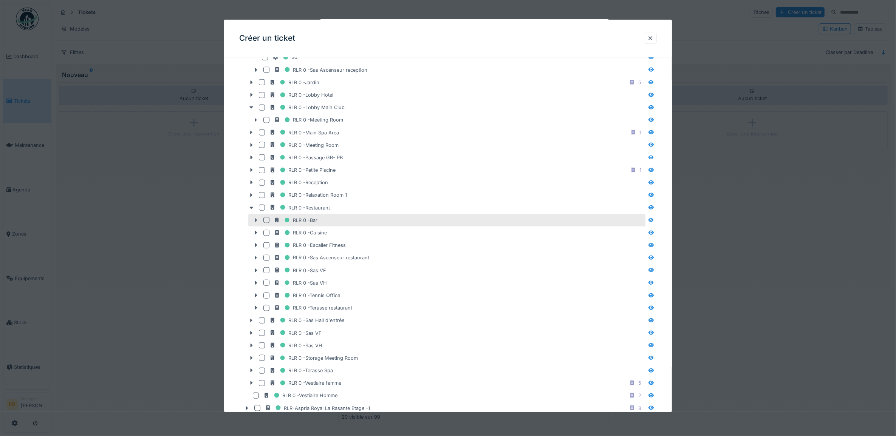
click at [254, 223] on icon at bounding box center [256, 220] width 6 height 5
click at [255, 223] on icon at bounding box center [256, 220] width 6 height 5
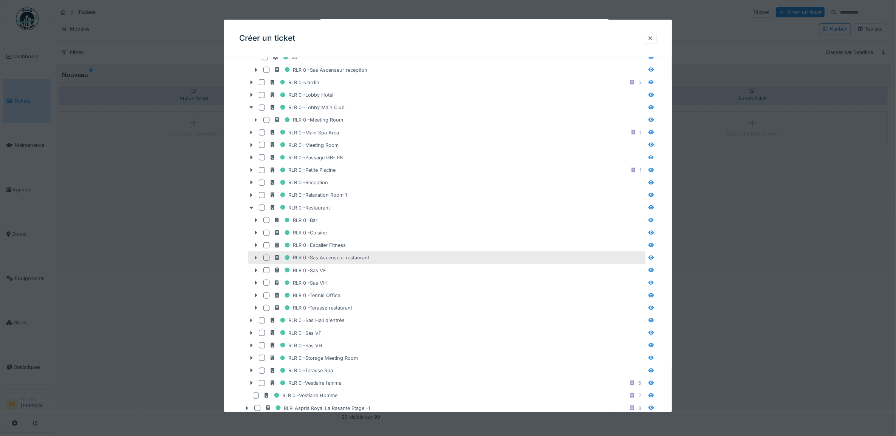
click at [266, 261] on div at bounding box center [266, 258] width 6 height 6
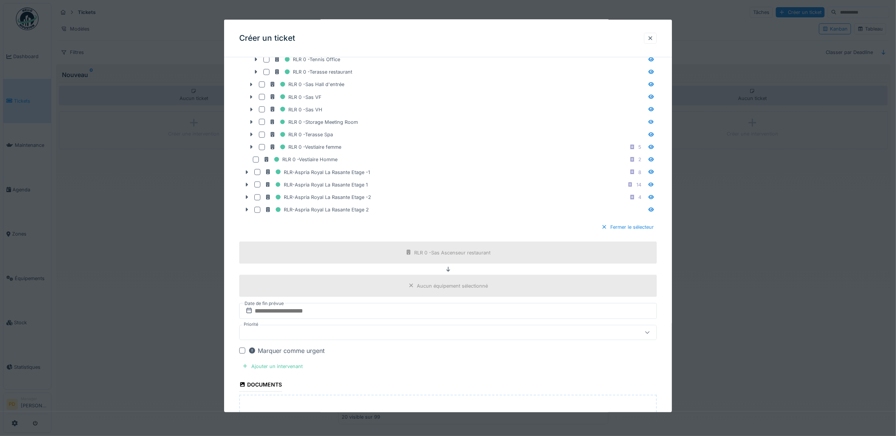
scroll to position [1296, 0]
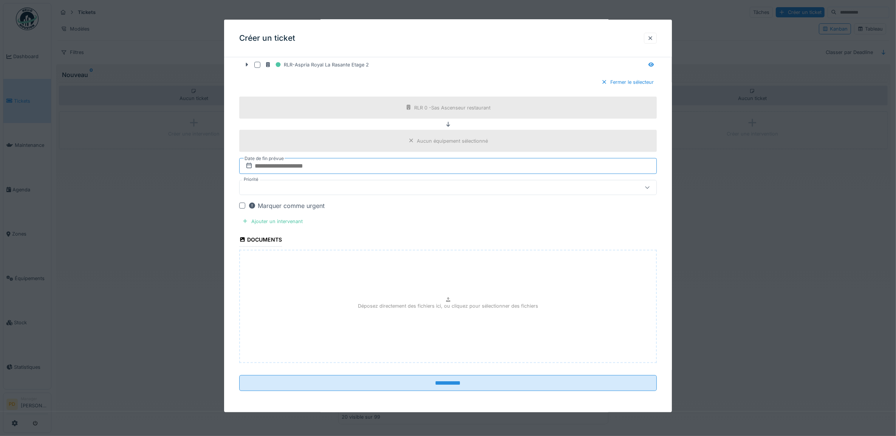
click at [323, 169] on input "text" at bounding box center [448, 166] width 418 height 16
click at [447, 264] on div "28" at bounding box center [449, 264] width 10 height 11
click at [320, 186] on div at bounding box center [425, 188] width 364 height 8
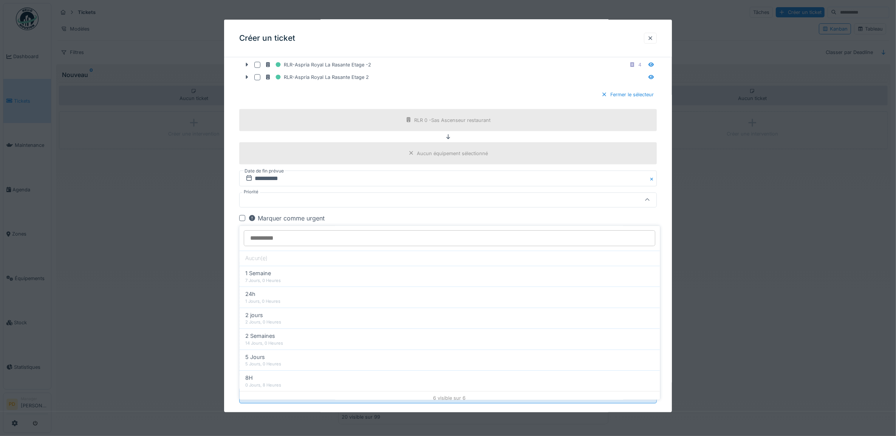
scroll to position [1268, 0]
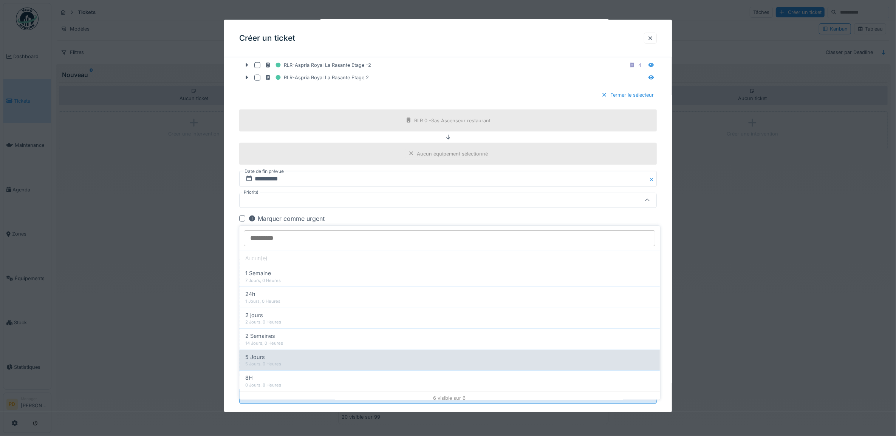
click at [287, 356] on div "5 Jours" at bounding box center [450, 357] width 408 height 8
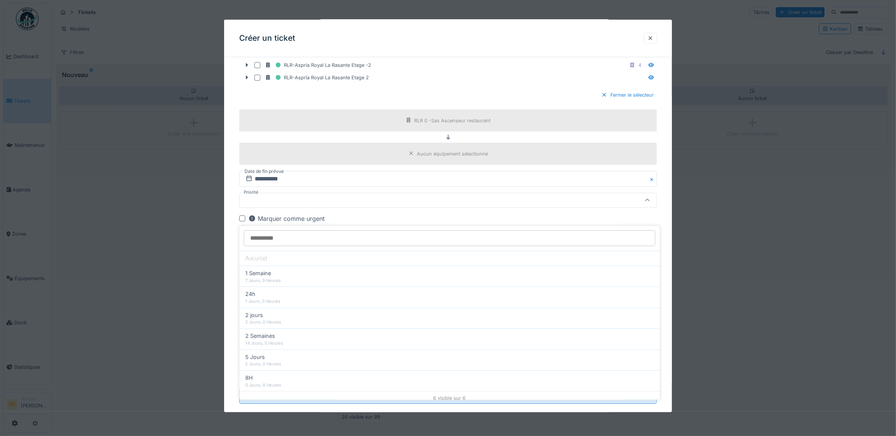
type input "**"
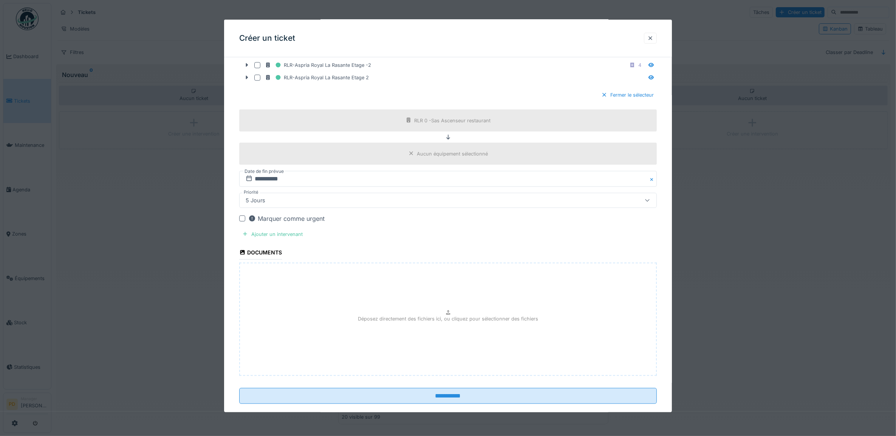
scroll to position [1296, 0]
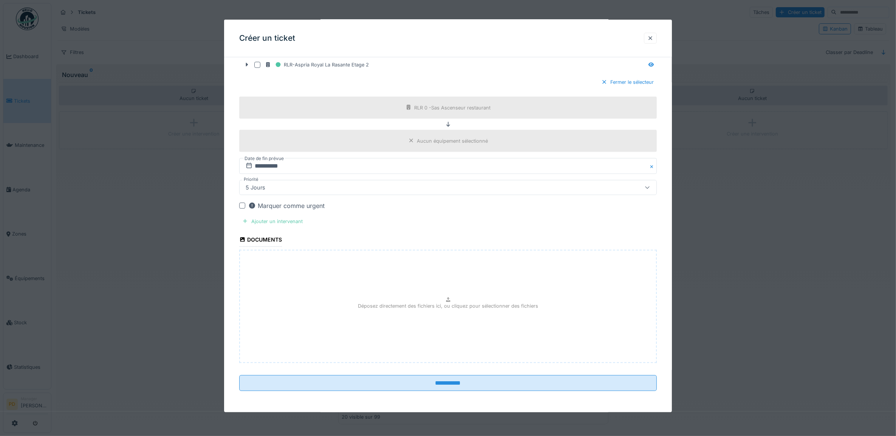
click at [294, 224] on div "Ajouter un intervenant" at bounding box center [272, 221] width 66 height 10
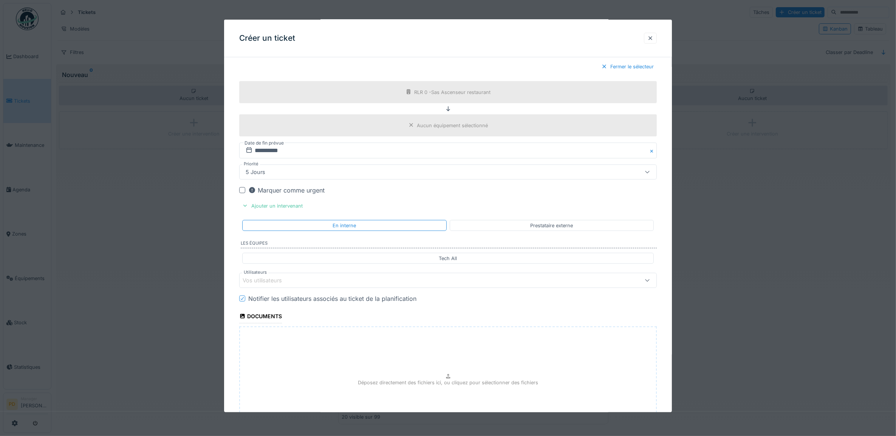
click at [308, 285] on div "Vos utilisateurs" at bounding box center [425, 281] width 364 height 8
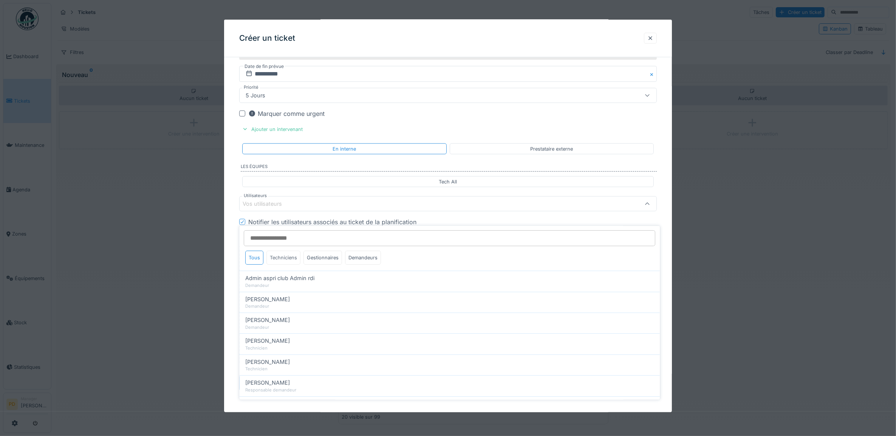
click at [293, 263] on div "Techniciens" at bounding box center [284, 258] width 34 height 14
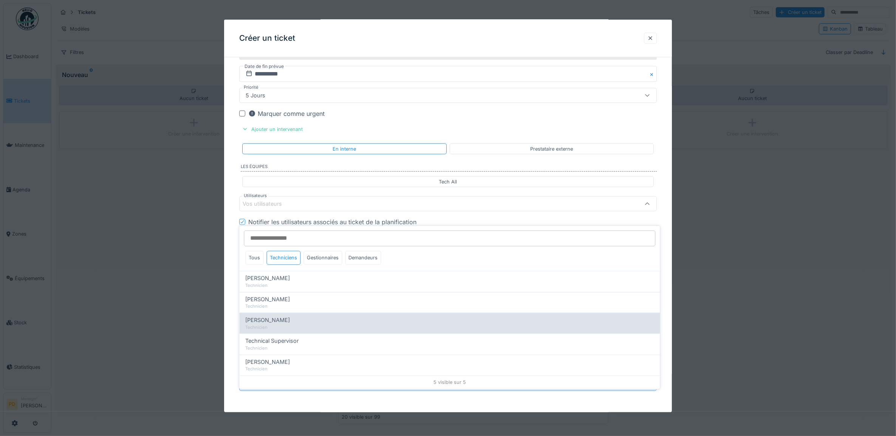
click at [293, 323] on div "[PERSON_NAME]" at bounding box center [450, 321] width 408 height 8
type input "*****"
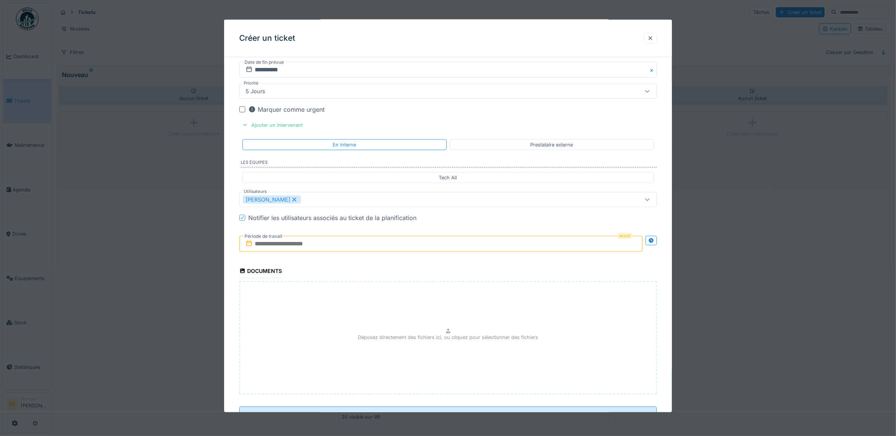
click at [320, 252] on input "text" at bounding box center [440, 244] width 403 height 16
click at [437, 348] on div "28" at bounding box center [442, 342] width 10 height 11
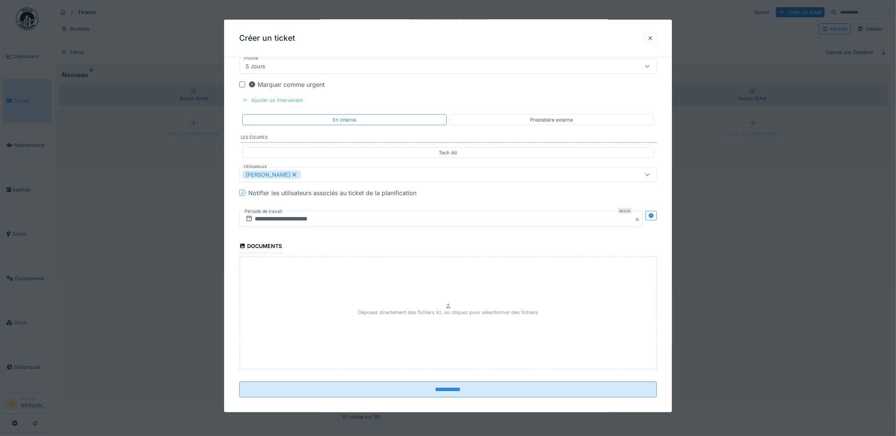
scroll to position [1425, 0]
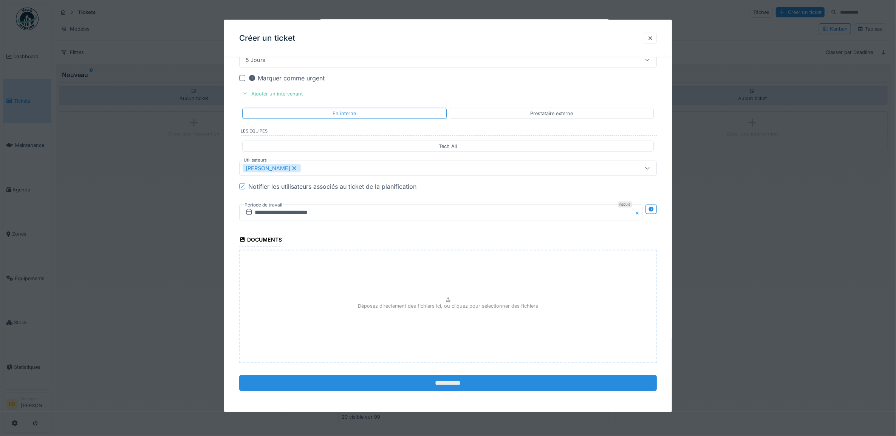
click at [457, 383] on input "**********" at bounding box center [448, 383] width 418 height 16
